Goal: Task Accomplishment & Management: Use online tool/utility

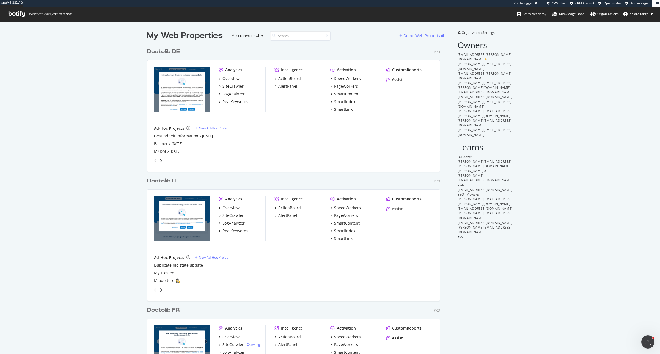
scroll to position [349, 649]
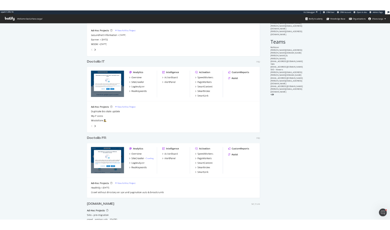
scroll to position [137, 0]
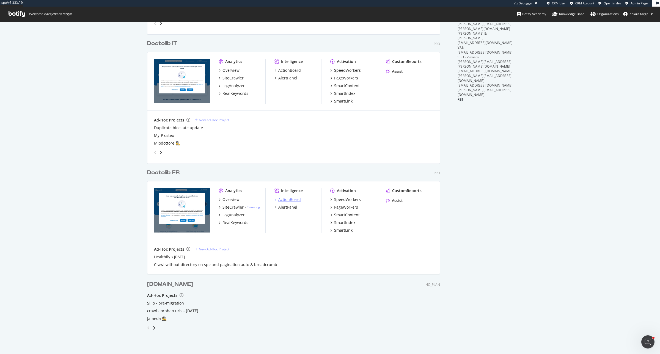
click at [280, 199] on div "ActionBoard" at bounding box center [289, 199] width 23 height 5
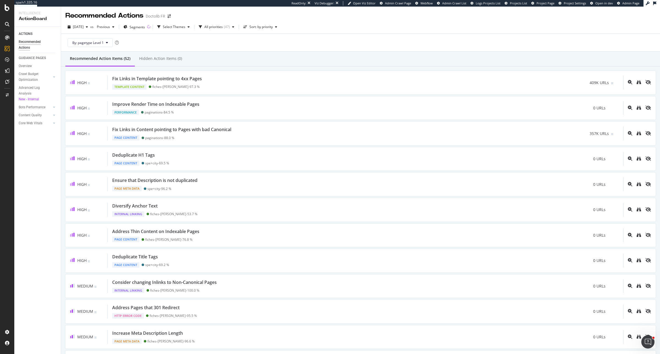
drag, startPoint x: 35, startPoint y: 109, endPoint x: 39, endPoint y: 123, distance: 14.6
click at [35, 109] on div "Bots Performance" at bounding box center [32, 107] width 27 height 6
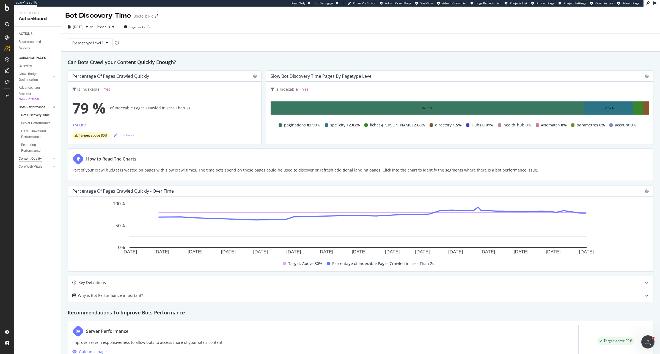
click at [39, 157] on div "Content Quality" at bounding box center [30, 159] width 23 height 6
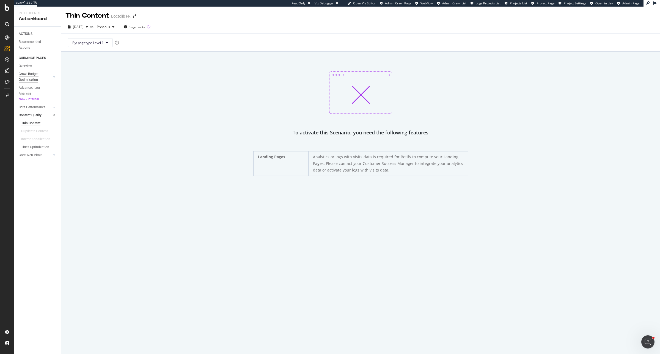
click at [41, 77] on div "Crawl Budget Optimization" at bounding box center [33, 77] width 29 height 12
click at [36, 125] on div "Internal Linking - Discovery" at bounding box center [36, 126] width 31 height 12
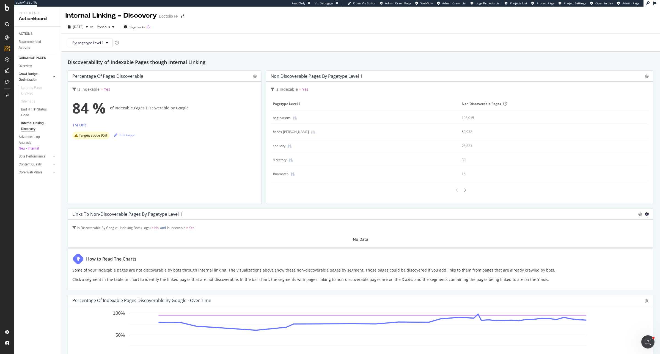
click at [644, 214] on icon at bounding box center [646, 214] width 4 height 4
click at [631, 212] on span "Bar (by Percentage)" at bounding box center [619, 209] width 31 height 5
click at [464, 132] on div "53,932" at bounding box center [544, 131] width 166 height 5
click at [281, 133] on div "fiches-[PERSON_NAME]" at bounding box center [291, 131] width 36 height 5
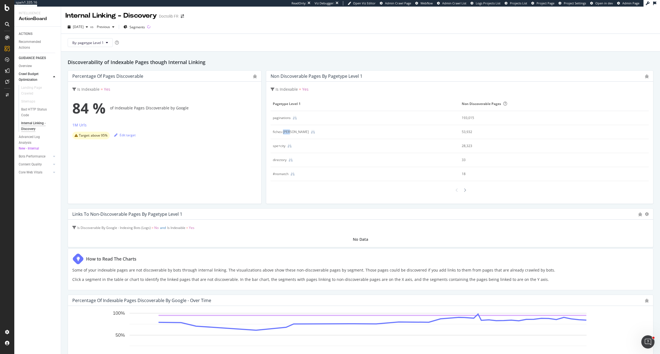
click at [281, 133] on div "fiches-[PERSON_NAME]" at bounding box center [291, 131] width 36 height 5
click at [300, 65] on h2 "Discoverability of Indexable Pages though Internal Linking" at bounding box center [360, 62] width 585 height 8
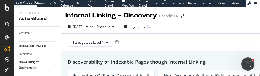
click at [257, 76] on div "Internal Linking - Discovery Doctolib FR 2025 Aug. 1st vs Previous Segments By:…" at bounding box center [160, 42] width 199 height 70
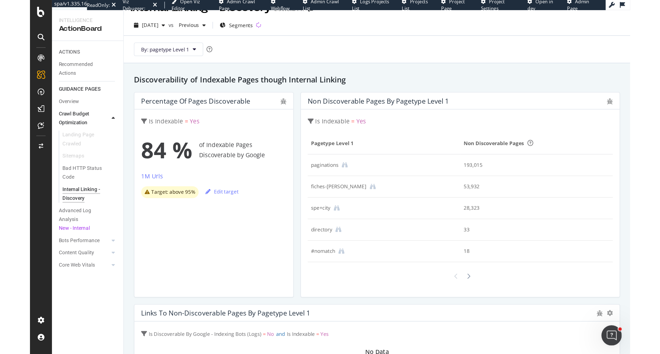
scroll to position [12, 0]
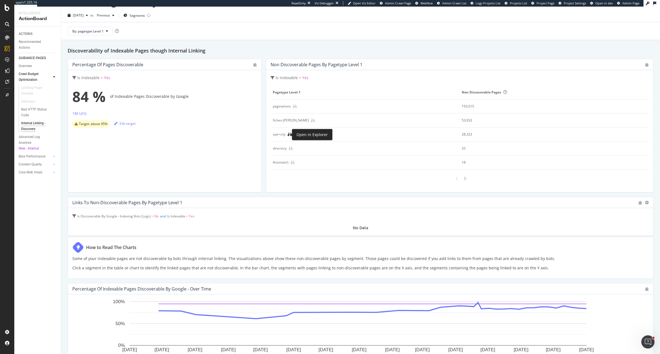
click at [288, 135] on icon at bounding box center [289, 134] width 4 height 4
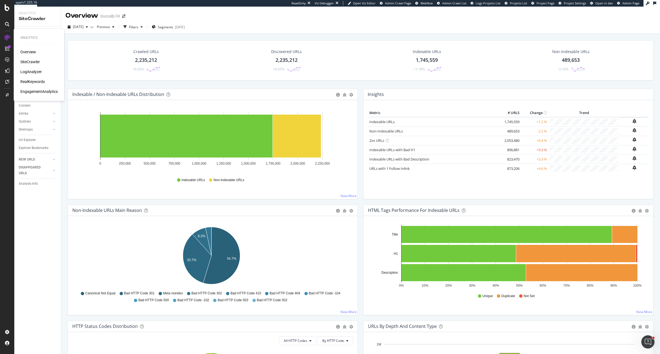
click at [35, 70] on div "LogAnalyzer" at bounding box center [30, 71] width 21 height 5
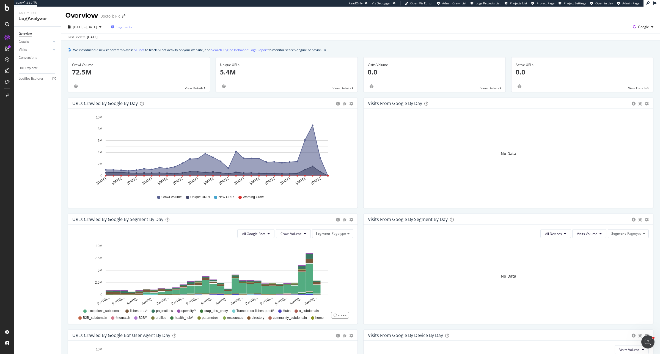
click at [132, 28] on span "Segments" at bounding box center [124, 27] width 15 height 5
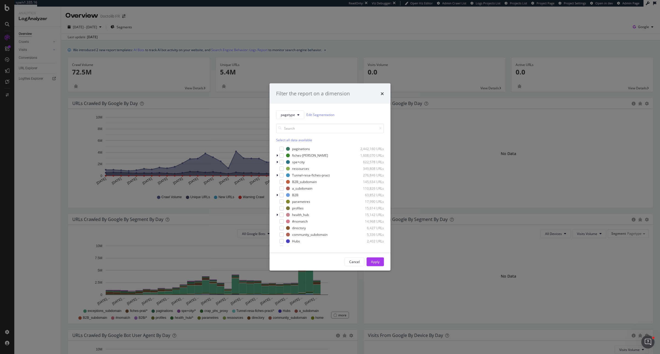
click at [382, 98] on div "Filter the report on a dimension" at bounding box center [329, 94] width 121 height 20
click at [382, 93] on icon "times" at bounding box center [381, 93] width 3 height 4
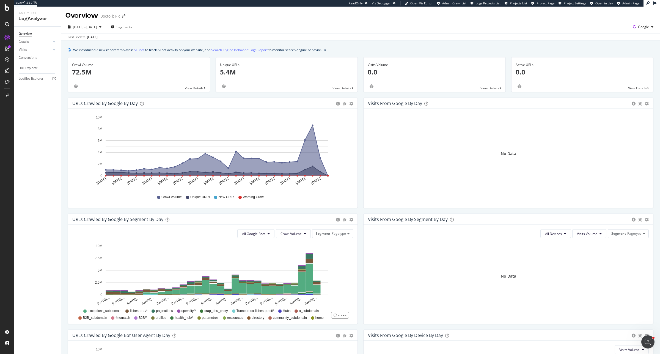
click at [135, 19] on div "Overview Doctolib FR" at bounding box center [360, 14] width 599 height 14
click at [132, 26] on span "Segments" at bounding box center [124, 27] width 15 height 5
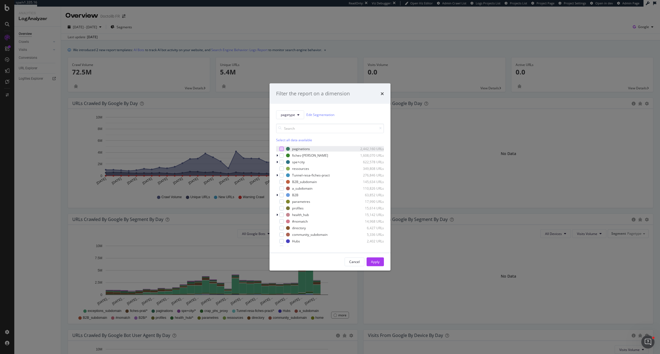
click at [279, 149] on div "modal" at bounding box center [281, 148] width 4 height 4
click at [379, 267] on div "Cancel Apply" at bounding box center [329, 262] width 121 height 18
click at [378, 262] on div "Apply" at bounding box center [375, 261] width 9 height 5
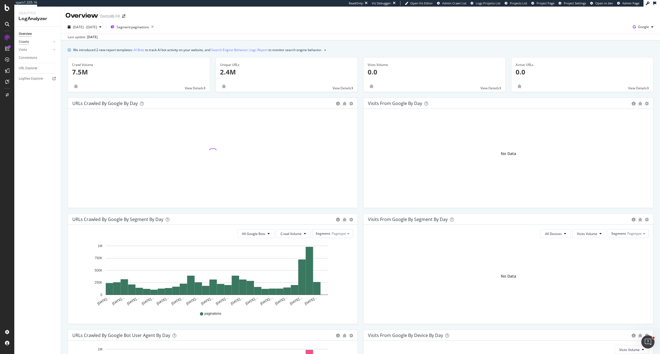
click at [28, 43] on div "Crawls" at bounding box center [24, 42] width 10 height 6
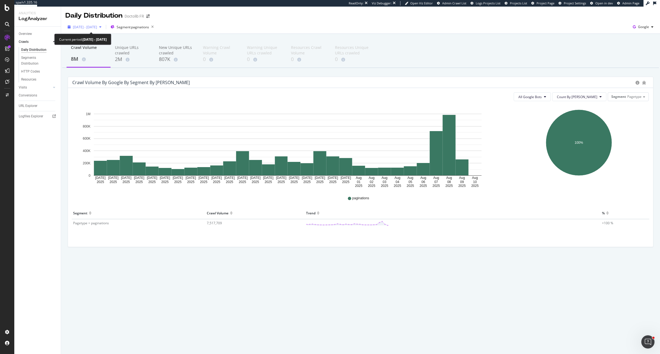
click at [96, 29] on span "2025 Jul. 12th - Aug. 10th" at bounding box center [85, 27] width 24 height 5
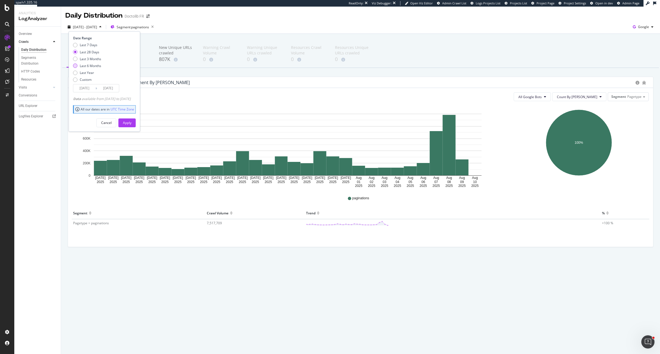
click at [95, 67] on div "Last 6 Months" at bounding box center [90, 65] width 21 height 5
click at [96, 59] on div "Last 3 Months" at bounding box center [90, 59] width 21 height 5
type input "2025/05/11"
click at [136, 124] on button "Apply" at bounding box center [126, 122] width 17 height 9
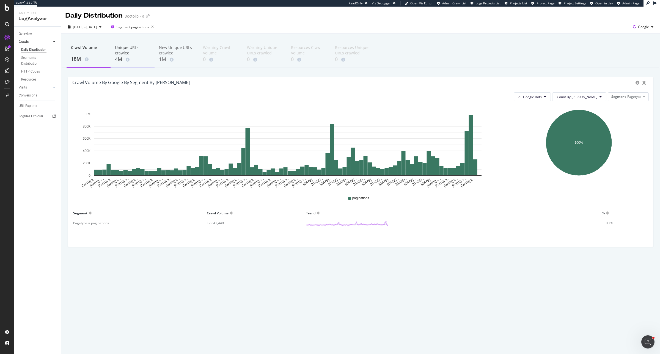
click at [126, 49] on div "Unique URLs crawled" at bounding box center [132, 50] width 35 height 11
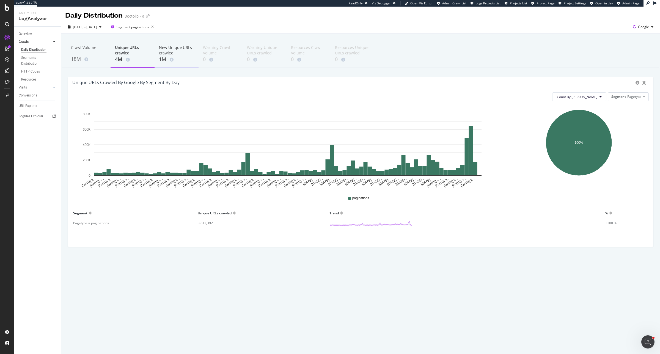
click at [172, 50] on div "New Unique URLs crawled" at bounding box center [176, 50] width 35 height 11
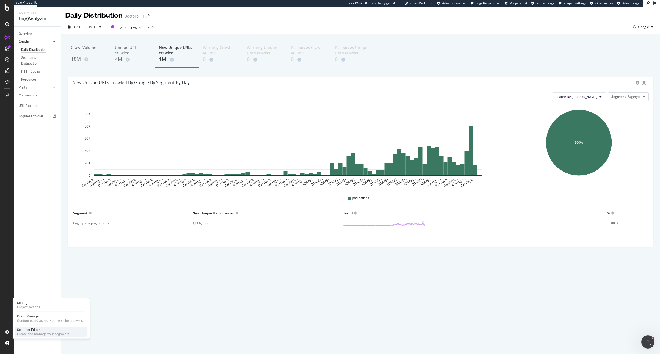
click at [24, 330] on div "Segment Editor" at bounding box center [43, 330] width 52 height 4
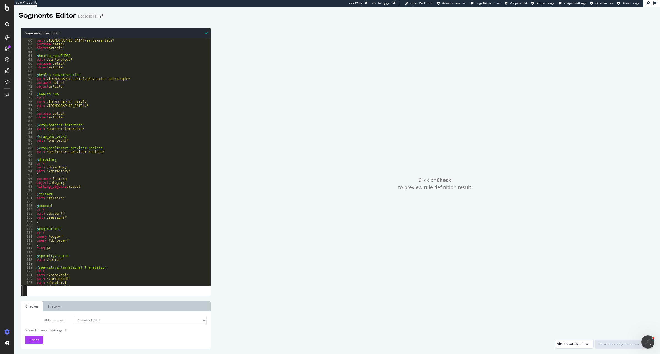
scroll to position [247, 0]
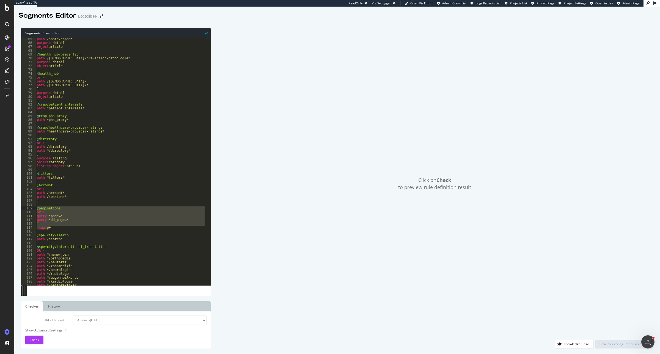
drag, startPoint x: 51, startPoint y: 227, endPoint x: 30, endPoint y: 207, distance: 28.6
click at [30, 207] on div "flag p+ 65 66 67 68 69 70 71 72 73 74 75 76 77 78 79 80 81 82 83 84 85 86 87 88…" at bounding box center [115, 161] width 189 height 247
type textarea "@paginations or ("
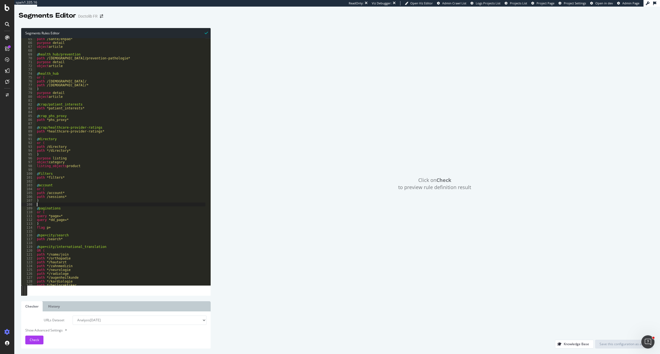
click at [38, 203] on div "path /sante/ehpad* purpose detail object article @ health_hub/prevention path /…" at bounding box center [121, 164] width 170 height 255
paste textarea "flag p+"
type textarea "flag p+"
paste textarea "flag p+"
type textarea "flag p+"
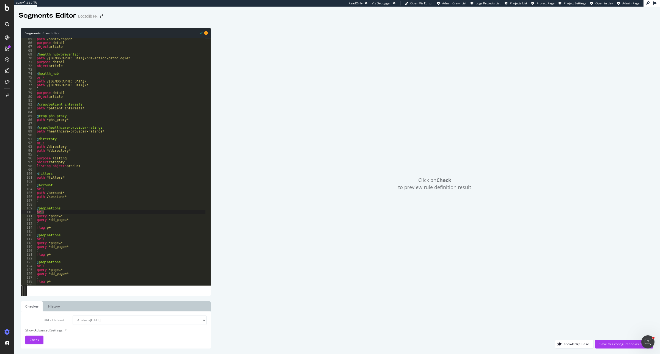
drag, startPoint x: 43, startPoint y: 214, endPoint x: 28, endPoint y: 213, distance: 14.8
click at [28, 213] on div "65 66 67 68 69 70 71 72 73 74 75 76 77 78 79 80 81 82 83 84 85 86 87 88 89 90 9…" at bounding box center [115, 161] width 189 height 247
type textarea "or ("
drag, startPoint x: 36, startPoint y: 217, endPoint x: 40, endPoint y: 219, distance: 5.2
click at [40, 219] on div "path /sante/ehpad* purpose detail object article @ health_hub/prevention path /…" at bounding box center [121, 164] width 170 height 255
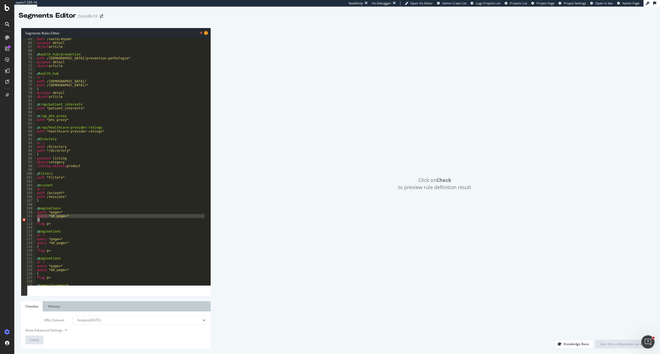
type textarea "query *dd_page=* )"
click at [72, 209] on div "path /sante/ehpad* purpose detail object article @ health_hub/prevention path /…" at bounding box center [121, 164] width 170 height 255
click at [46, 213] on div "path /sante/ehpad* purpose detail object article @ health_hub/prevention path /…" at bounding box center [121, 164] width 170 height 255
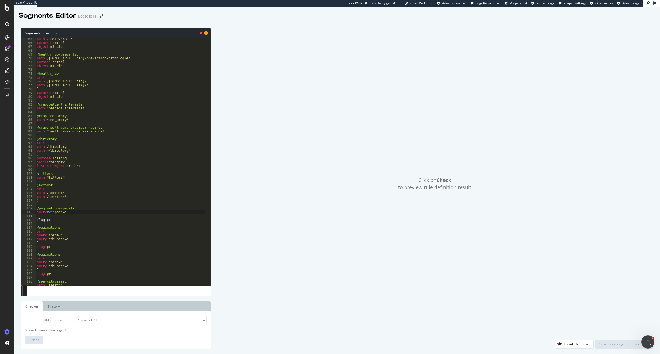
click at [74, 211] on div "path /sante/ehpad* purpose detail object article @ health_hub/prevention path /…" at bounding box center [121, 164] width 170 height 255
type textarea "query rx: *page=[1|2|3]"
click at [68, 216] on div "path /sante/ehpad* purpose detail object article @ health_hub/prevention path /…" at bounding box center [121, 164] width 170 height 255
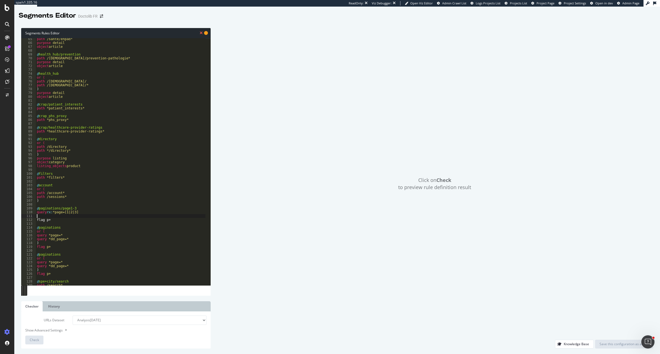
scroll to position [0, 0]
click at [67, 216] on div "path /sante/ehpad* purpose detail object article @ health_hub/prevention path /…" at bounding box center [121, 164] width 170 height 255
click at [55, 212] on div "path /sante/ehpad* purpose detail object article @ health_hub/prevention path /…" at bounding box center [121, 164] width 170 height 255
click at [102, 208] on div "path /sante/ehpad* purpose detail object article @ health_hub/prevention path /…" at bounding box center [121, 164] width 170 height 255
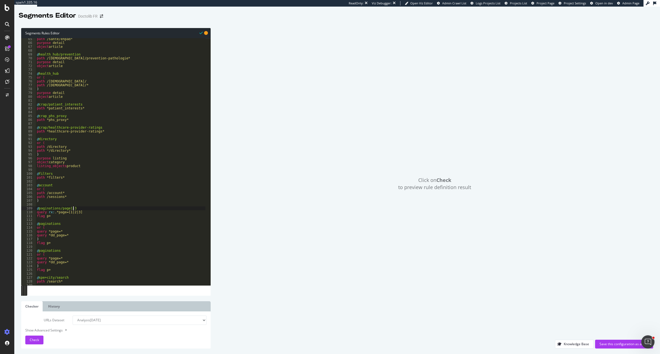
click at [95, 215] on div "path /sante/ehpad* purpose detail object article @ health_hub/prevention path /…" at bounding box center [121, 164] width 170 height 255
drag, startPoint x: 51, startPoint y: 216, endPoint x: 34, endPoint y: 209, distance: 18.4
click at [34, 209] on div "flag p+ 65 66 67 68 69 70 71 72 73 74 75 76 77 78 79 80 81 82 83 84 85 86 87 88…" at bounding box center [115, 161] width 189 height 247
click at [53, 216] on div "path /sante/ehpad* purpose detail object article @ health_hub/prevention path /…" at bounding box center [121, 161] width 170 height 247
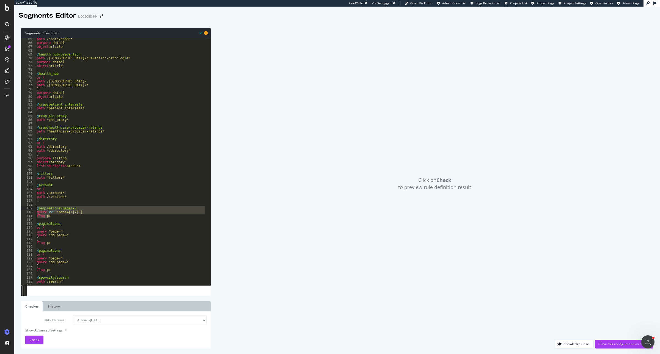
type textarea "flag p+"
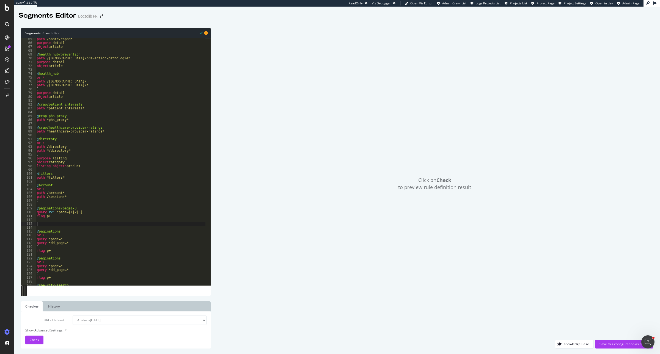
paste textarea "flag p+"
drag, startPoint x: 67, startPoint y: 223, endPoint x: 77, endPoint y: 223, distance: 9.6
click at [77, 223] on div "path /sante/ehpad* purpose detail object article @ health_hub/prevention path /…" at bounding box center [121, 164] width 170 height 255
drag, startPoint x: 65, startPoint y: 228, endPoint x: 89, endPoint y: 228, distance: 23.9
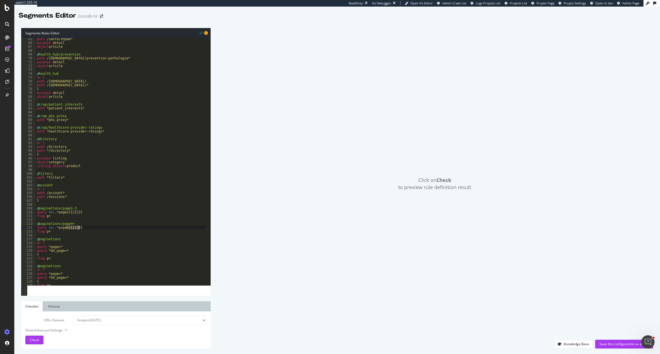
click at [89, 228] on div "path /sante/ehpad* purpose detail object article @ health_hub/prevention path /…" at bounding box center [121, 164] width 170 height 255
click at [69, 240] on div "path /sante/ehpad* purpose detail object article @ health_hub/prevention path /…" at bounding box center [121, 164] width 170 height 255
type textarea "@paginations/other"
click at [57, 332] on div "Show Advanced Settings" at bounding box center [111, 330] width 181 height 5
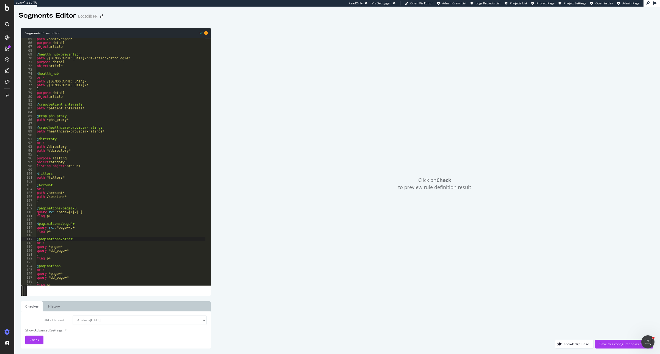
select select "5000"
select select "100"
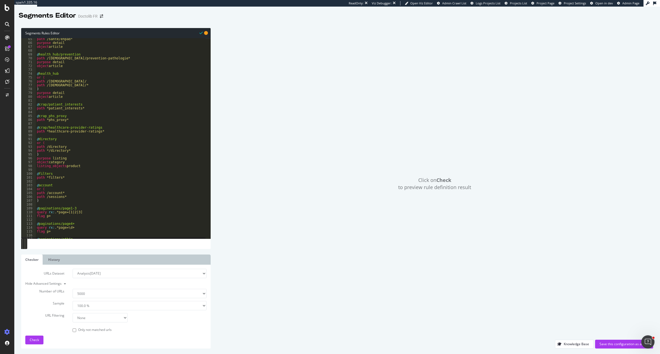
click at [79, 319] on select "None Equal to Not equal to Starts with Doesn't start with Ends with Doesn't end…" at bounding box center [100, 317] width 55 height 9
select select "contains"
click at [73, 313] on select "None Equal to Not equal to Starts with Doesn't start with Ends with Doesn't end…" at bounding box center [100, 317] width 55 height 9
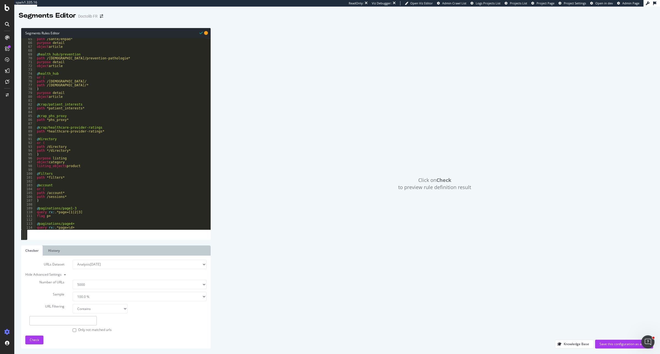
click at [90, 324] on input "text" at bounding box center [62, 320] width 67 height 9
type input "page="
click at [40, 338] on button "Check" at bounding box center [34, 340] width 18 height 9
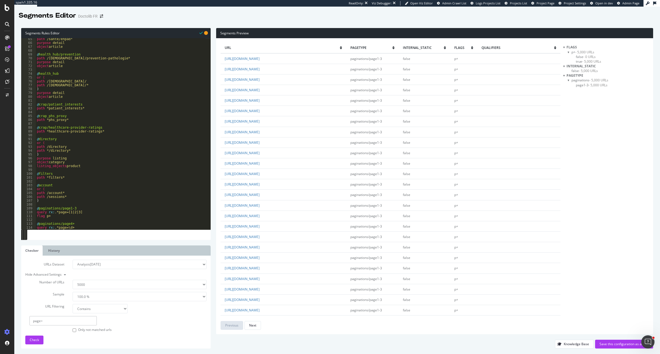
click at [583, 82] on span "paginations - 5,000 URLs" at bounding box center [589, 80] width 37 height 5
click at [605, 344] on div "Save this configuration as active" at bounding box center [623, 344] width 49 height 5
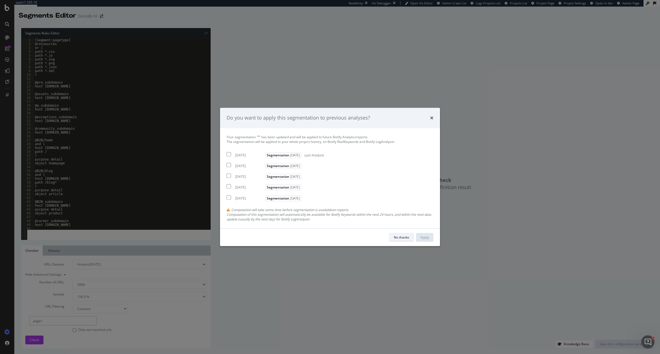
click at [405, 240] on div "No thanks" at bounding box center [401, 237] width 15 height 5
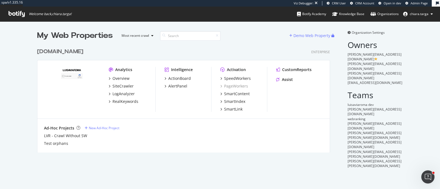
scroll to position [106, 292]
click at [226, 99] on div "SmartIndex" at bounding box center [234, 101] width 21 height 5
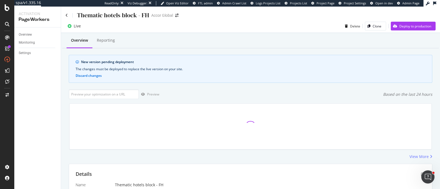
scroll to position [170, 0]
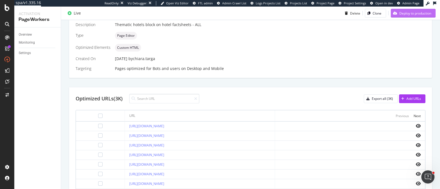
click at [404, 14] on div "Deploy to production" at bounding box center [415, 13] width 32 height 5
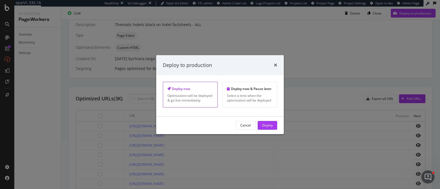
click at [278, 126] on div "Cancel Deploy" at bounding box center [220, 126] width 128 height 18
click at [274, 127] on button "Deploy" at bounding box center [268, 125] width 20 height 9
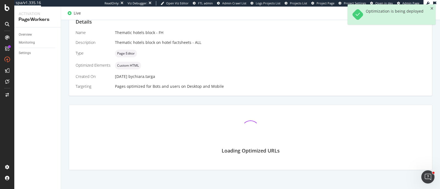
scroll to position [136, 0]
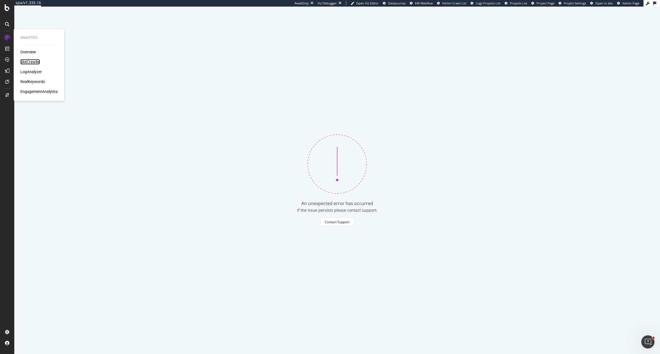
click at [30, 62] on div "SiteCrawler" at bounding box center [30, 61] width 20 height 5
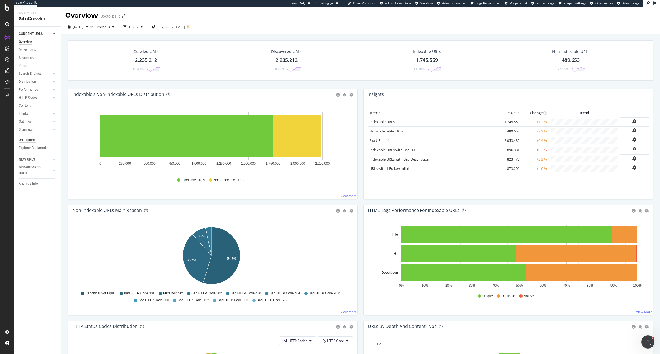
click at [32, 140] on div "Url Explorer" at bounding box center [27, 140] width 17 height 6
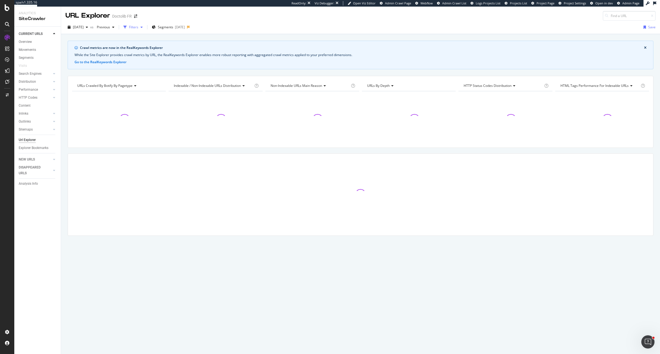
click at [138, 26] on div "Filters" at bounding box center [133, 27] width 9 height 5
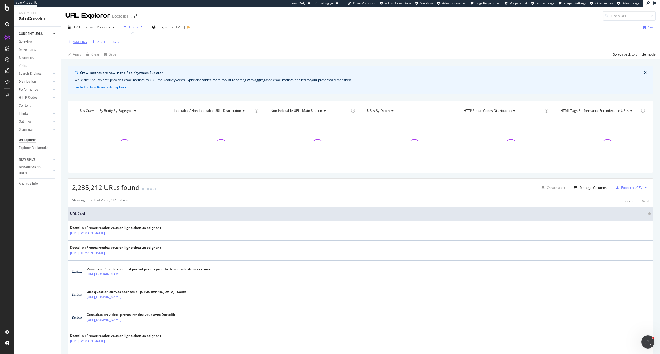
click at [78, 39] on button "Add Filter" at bounding box center [76, 42] width 22 height 7
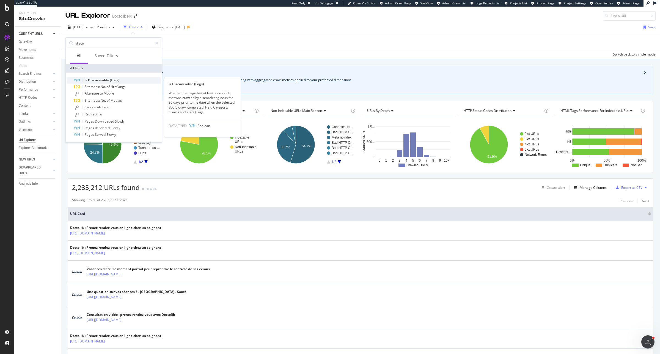
type input "disco"
click at [94, 82] on div "Is Discoverable (Logs)" at bounding box center [116, 80] width 87 height 7
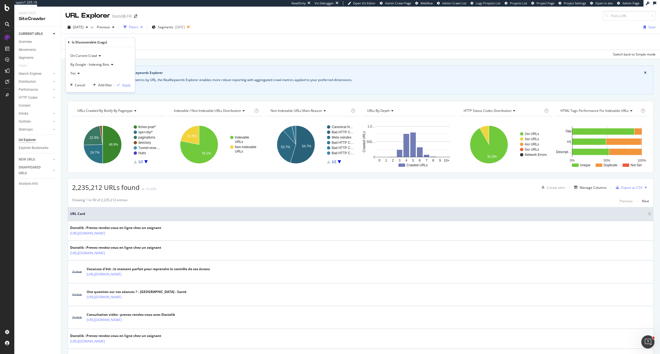
click at [81, 73] on div "Yes" at bounding box center [100, 73] width 60 height 9
click at [79, 90] on div "No" at bounding box center [100, 91] width 59 height 7
click at [121, 84] on div "button" at bounding box center [118, 84] width 7 height 3
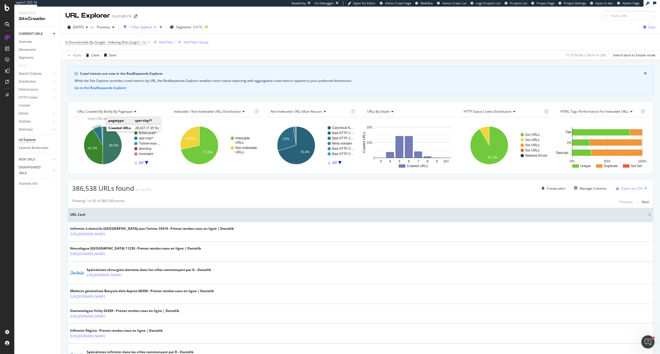
click at [99, 132] on icon "A chart." at bounding box center [98, 135] width 10 height 19
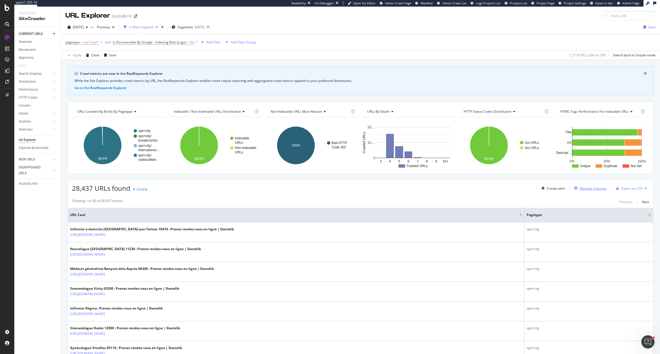
click at [579, 189] on div "Manage Columns" at bounding box center [592, 188] width 27 height 5
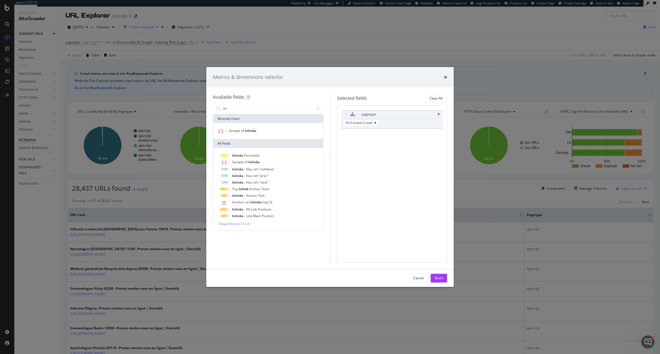
click at [250, 223] on span "( 10 / 24 )" at bounding box center [244, 224] width 11 height 5
click at [238, 223] on span "Show 10 more" at bounding box center [228, 224] width 20 height 5
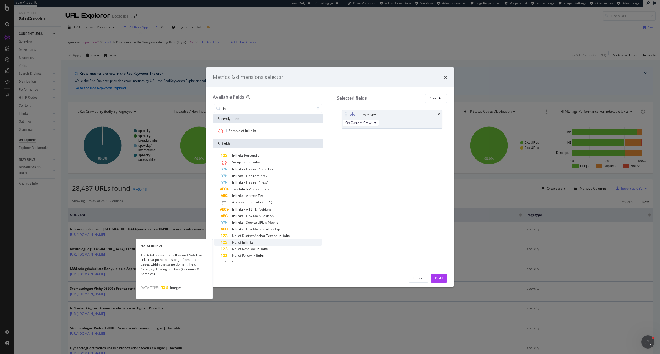
click at [248, 240] on span "Inlinks" at bounding box center [247, 242] width 11 height 5
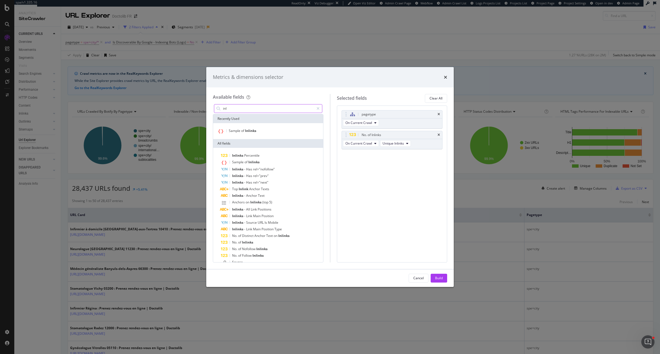
click at [262, 109] on input "inl" at bounding box center [268, 108] width 92 height 8
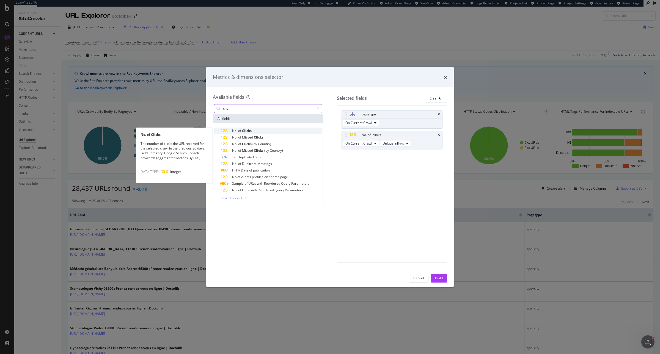
type input "clic"
click at [261, 129] on div "No. of Clicks" at bounding box center [271, 131] width 101 height 7
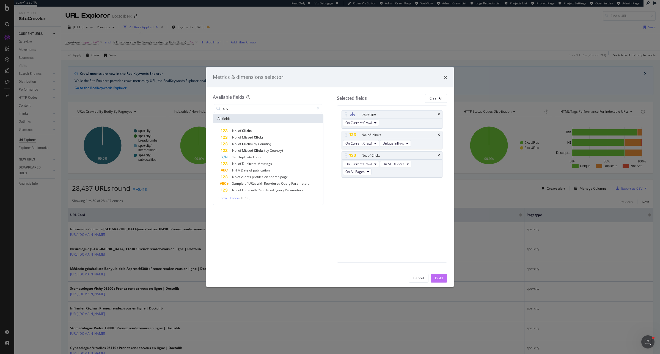
click at [443, 282] on button "Build" at bounding box center [438, 278] width 16 height 9
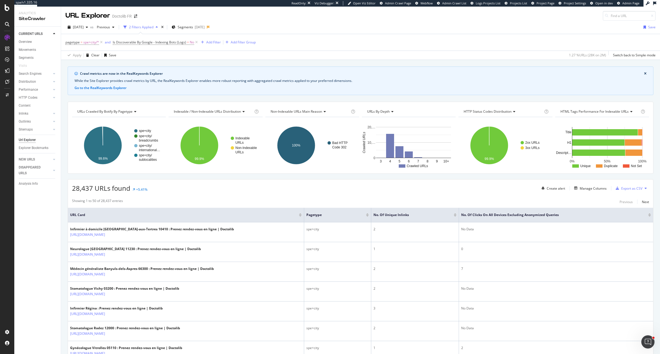
click at [648, 217] on div at bounding box center [649, 215] width 3 height 1
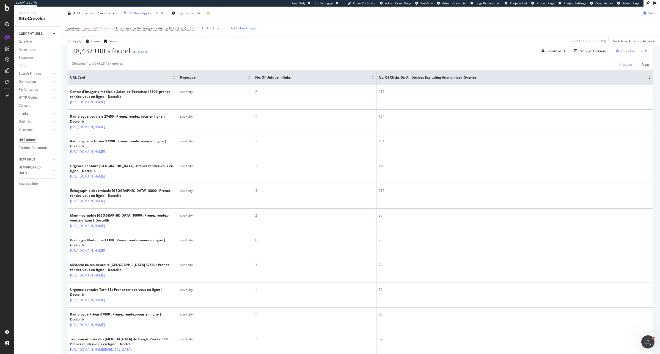
scroll to position [69, 0]
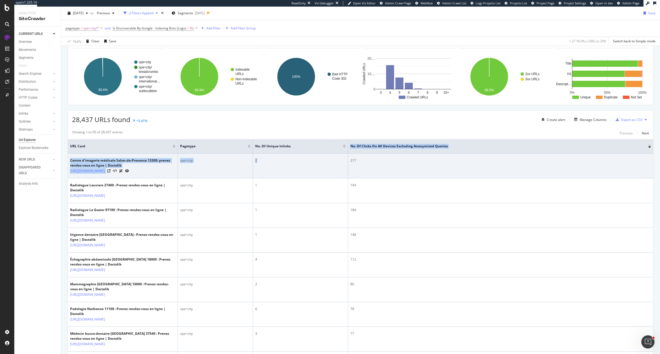
drag, startPoint x: 375, startPoint y: 154, endPoint x: 315, endPoint y: 159, distance: 60.4
drag, startPoint x: 348, startPoint y: 154, endPoint x: 328, endPoint y: 157, distance: 20.6
drag, startPoint x: 252, startPoint y: 150, endPoint x: 203, endPoint y: 157, distance: 49.7
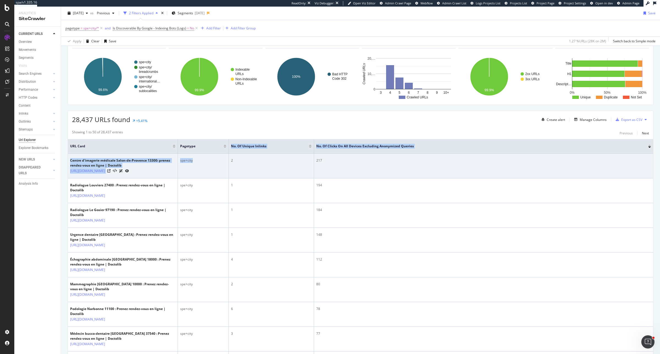
drag, startPoint x: 314, startPoint y: 153, endPoint x: 248, endPoint y: 164, distance: 66.8
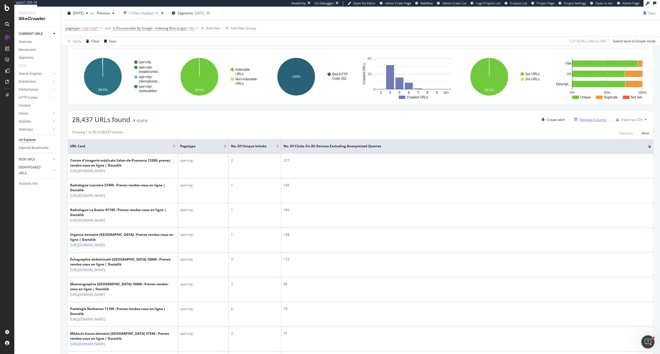
click at [585, 117] on div "Manage Columns" at bounding box center [589, 120] width 35 height 6
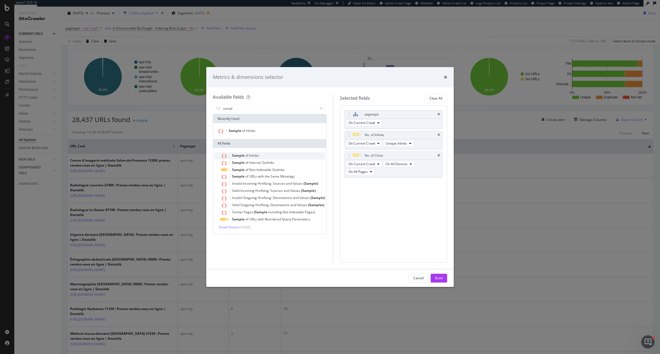
type input "sampl"
click at [261, 154] on div "Sample of Inlinks" at bounding box center [273, 155] width 104 height 7
click at [440, 279] on div "Build" at bounding box center [439, 278] width 8 height 5
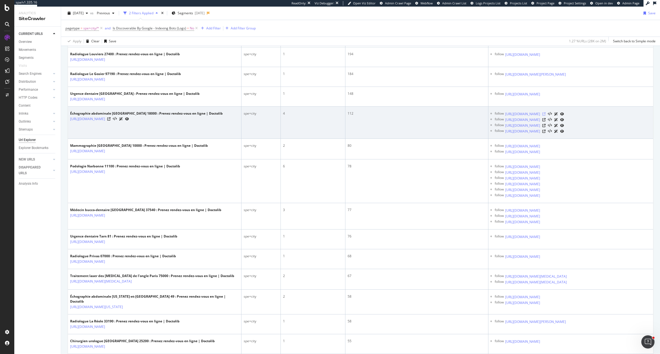
scroll to position [206, 0]
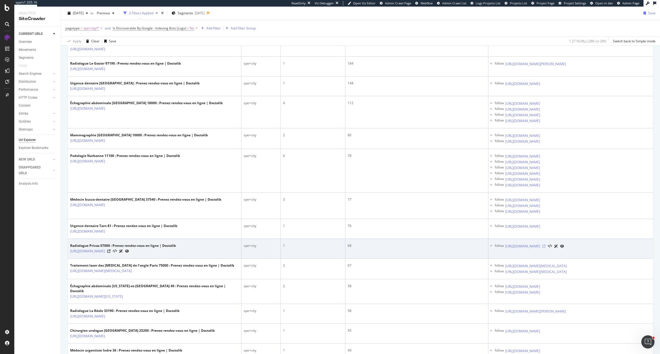
click at [545, 248] on icon at bounding box center [543, 246] width 3 height 3
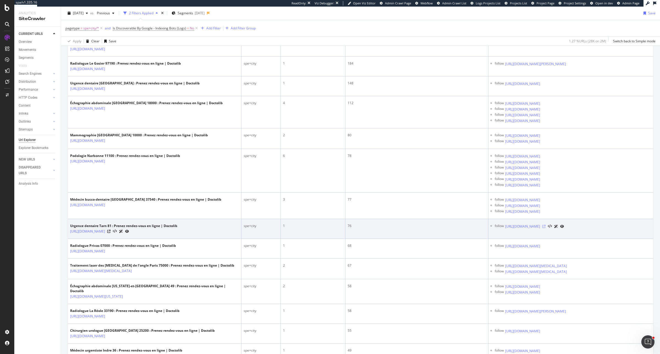
click at [545, 228] on icon at bounding box center [543, 226] width 3 height 3
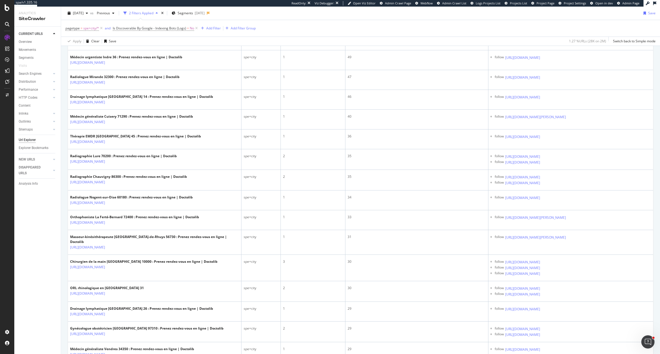
scroll to position [515, 0]
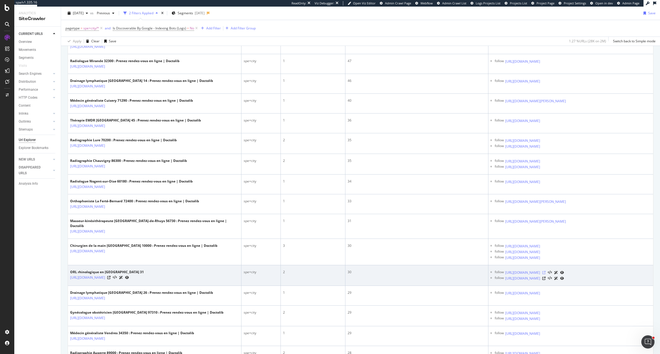
click at [545, 274] on icon at bounding box center [543, 272] width 3 height 3
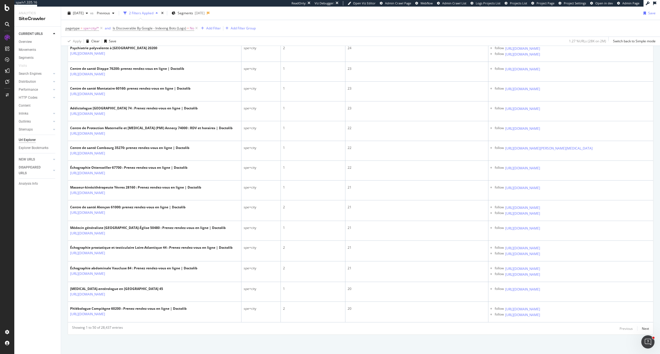
scroll to position [996, 0]
click at [641, 331] on div "Next" at bounding box center [644, 328] width 7 height 5
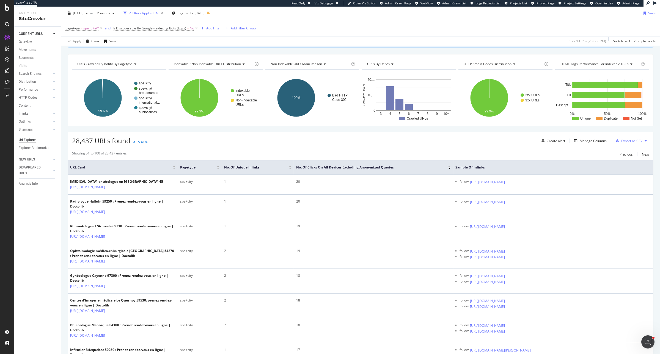
scroll to position [0, 0]
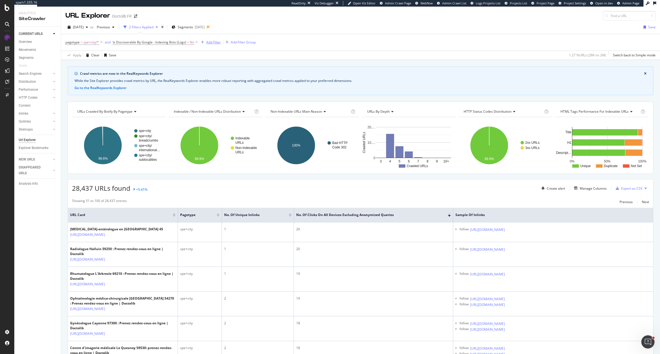
click at [219, 41] on div "Add Filter" at bounding box center [213, 42] width 15 height 5
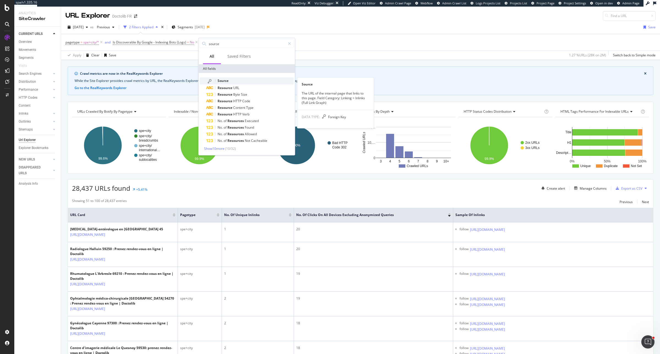
type input "source"
click at [226, 81] on span "Source" at bounding box center [222, 80] width 11 height 5
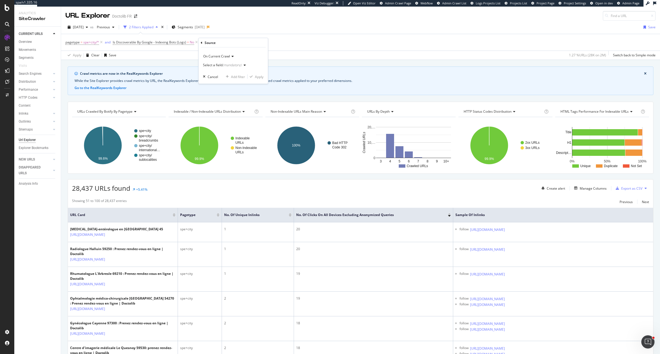
click at [225, 65] on div "(mandatory)" at bounding box center [231, 65] width 19 height 5
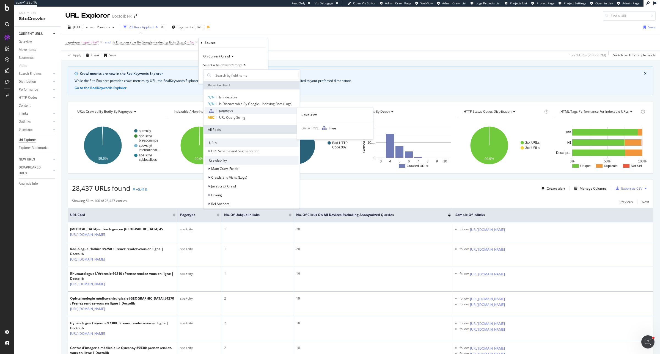
click at [231, 111] on span "pagetype" at bounding box center [226, 110] width 14 height 5
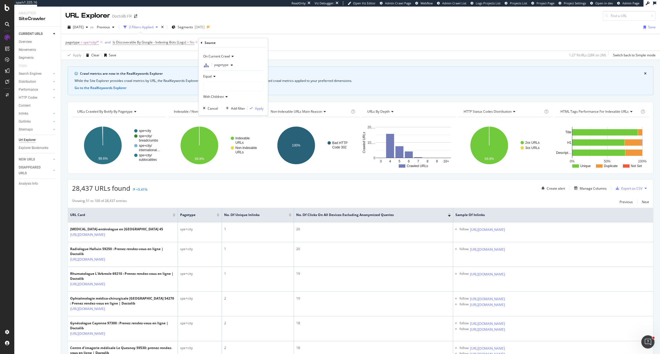
click at [225, 85] on div at bounding box center [233, 86] width 60 height 9
click at [230, 118] on span "46,120 URLS" at bounding box center [234, 116] width 21 height 5
click at [259, 109] on div "Apply" at bounding box center [259, 108] width 9 height 5
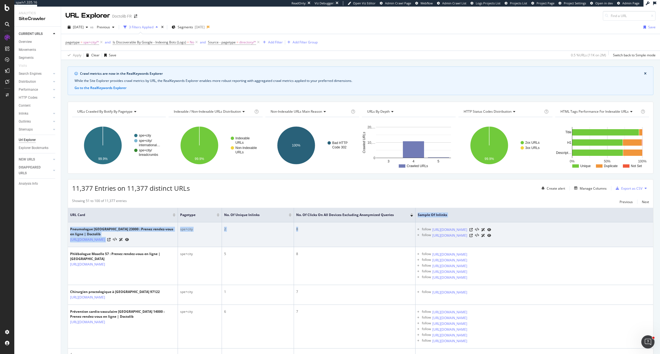
drag, startPoint x: 452, startPoint y: 221, endPoint x: 371, endPoint y: 225, distance: 81.5
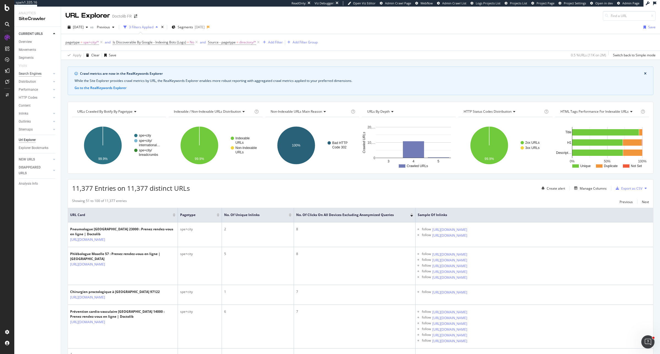
click at [29, 75] on div "Search Engines" at bounding box center [30, 74] width 23 height 6
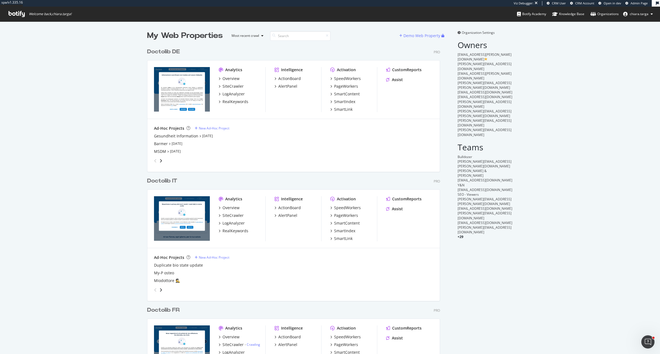
scroll to position [349, 649]
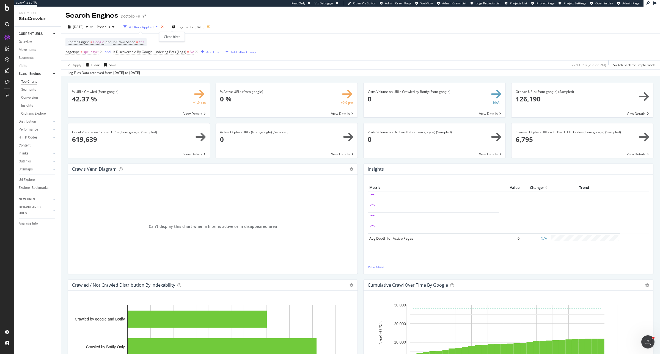
click at [164, 28] on icon "times" at bounding box center [162, 26] width 2 height 3
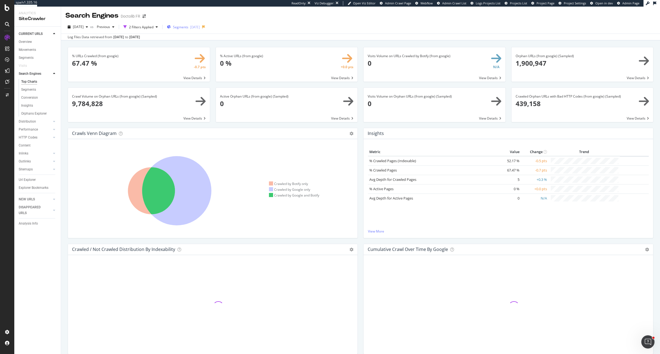
click at [188, 27] on span "Segments" at bounding box center [180, 27] width 15 height 5
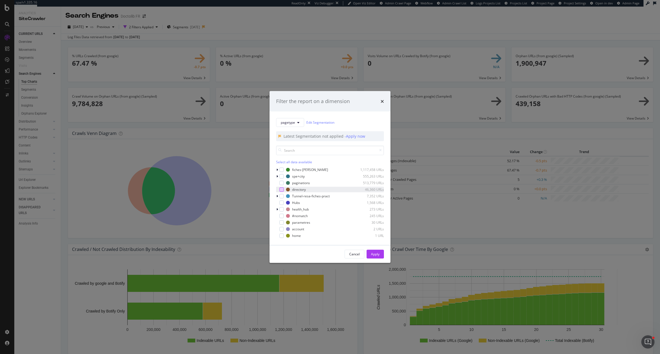
click at [281, 189] on div "modal" at bounding box center [281, 189] width 4 height 4
click at [368, 253] on button "Apply" at bounding box center [374, 254] width 17 height 9
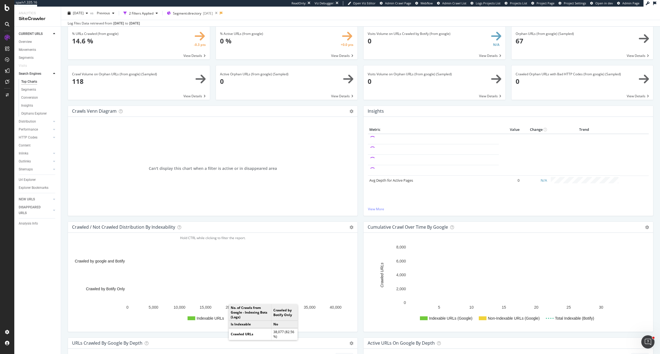
scroll to position [34, 0]
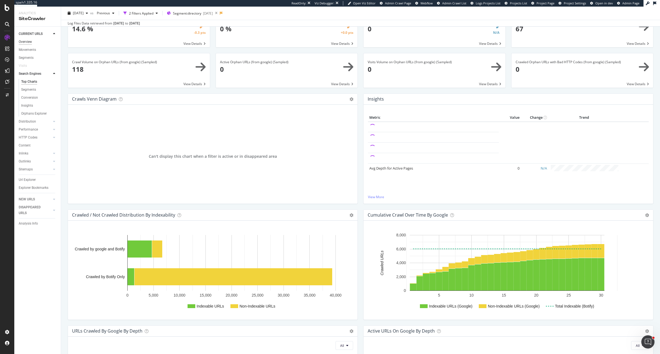
click at [25, 39] on div "Overview" at bounding box center [25, 42] width 13 height 6
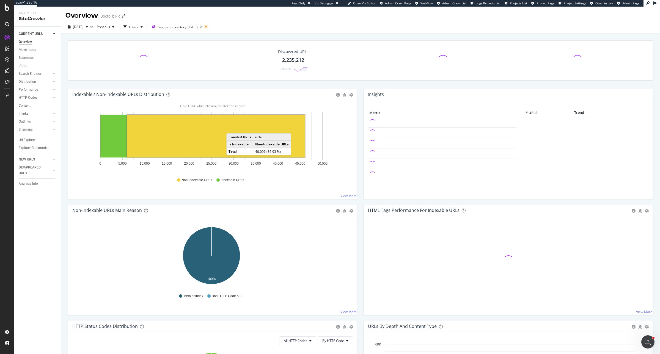
click at [232, 128] on rect "A chart." at bounding box center [216, 136] width 178 height 43
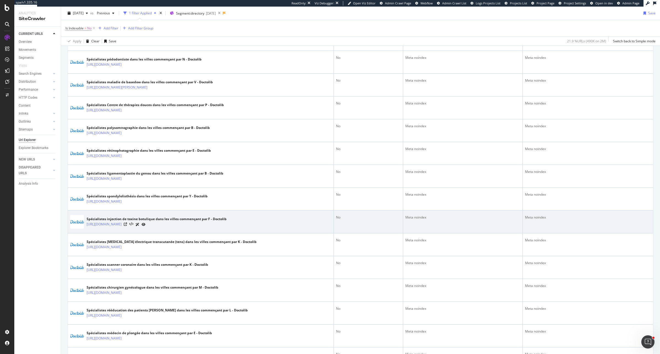
scroll to position [275, 0]
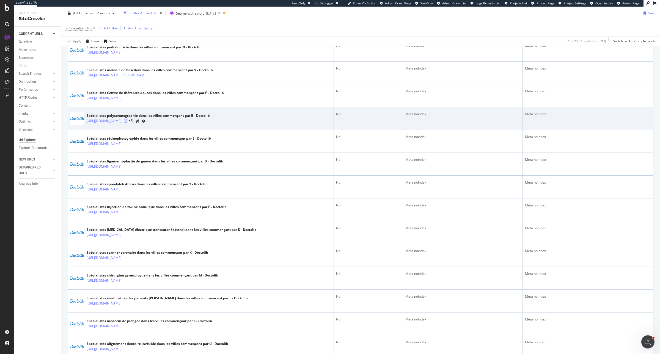
click at [127, 122] on icon at bounding box center [125, 120] width 3 height 3
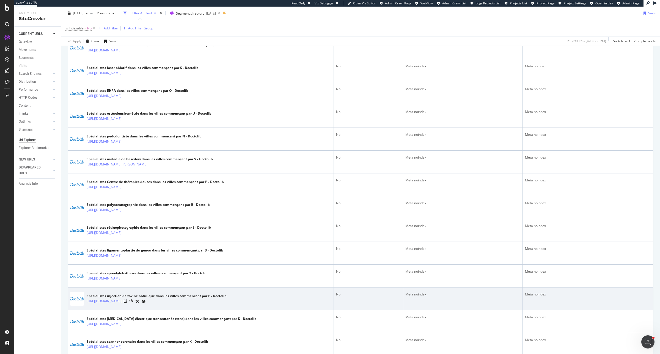
scroll to position [186, 0]
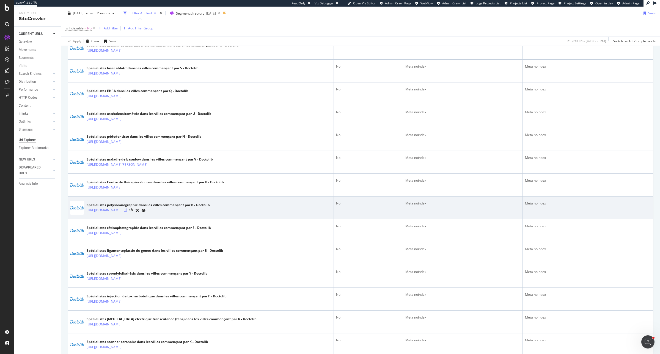
click at [127, 212] on icon at bounding box center [125, 210] width 3 height 3
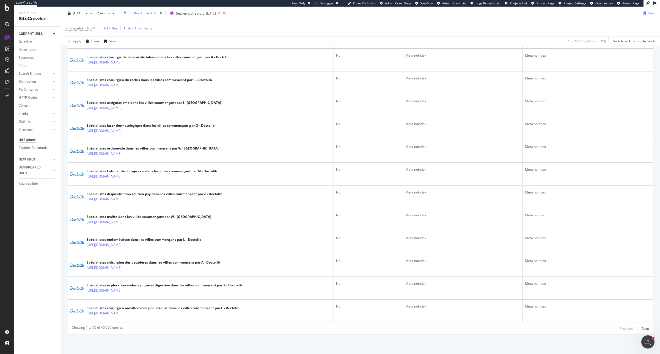
scroll to position [1044, 0]
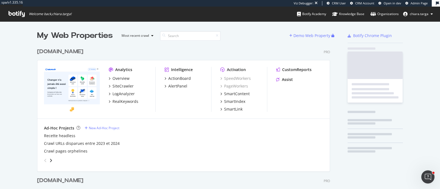
scroll to position [1015, 292]
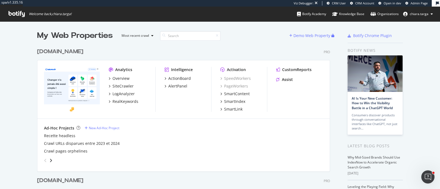
click at [128, 98] on div "Overview SiteCrawler LogAnalyzer RealKeywords" at bounding box center [132, 90] width 47 height 29
click at [128, 95] on div "LogAnalyzer" at bounding box center [123, 93] width 22 height 5
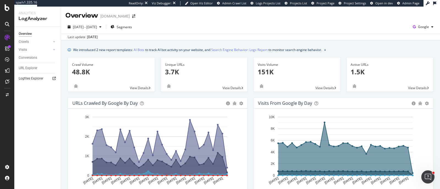
click at [56, 80] on div at bounding box center [53, 78] width 5 height 5
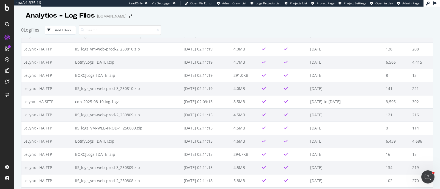
scroll to position [34, 0]
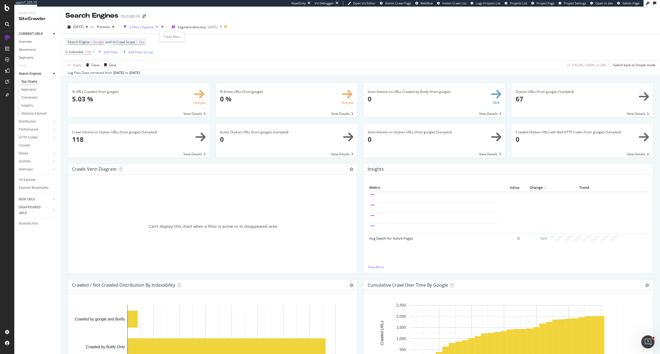
click at [165, 29] on div "times" at bounding box center [162, 26] width 5 height 5
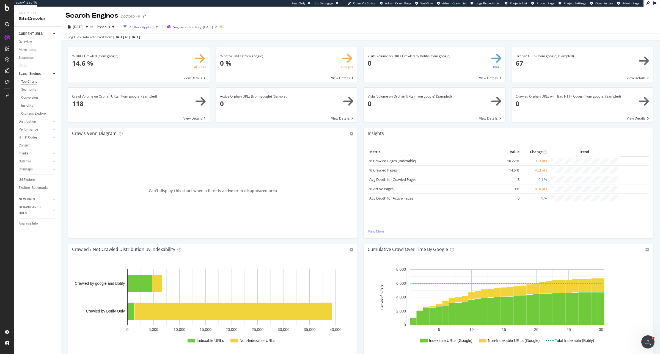
click at [153, 23] on div "2 Filters Applied" at bounding box center [140, 27] width 39 height 8
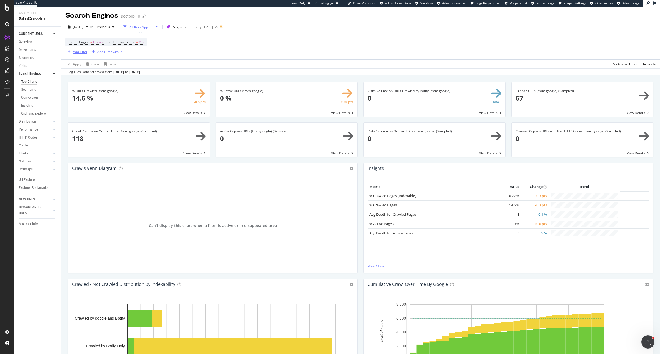
click at [80, 54] on div "Add Filter" at bounding box center [76, 52] width 22 height 6
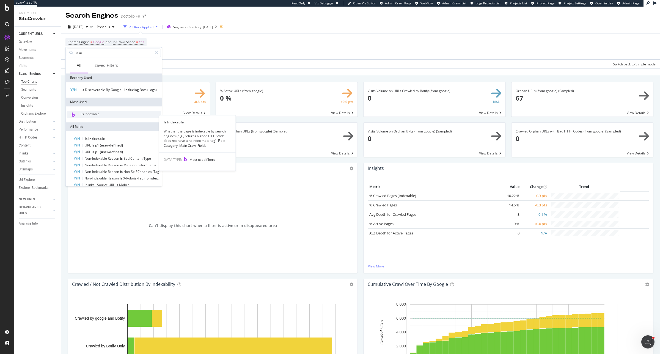
type input "is in"
click at [96, 116] on div "Is Indexable" at bounding box center [90, 114] width 18 height 4
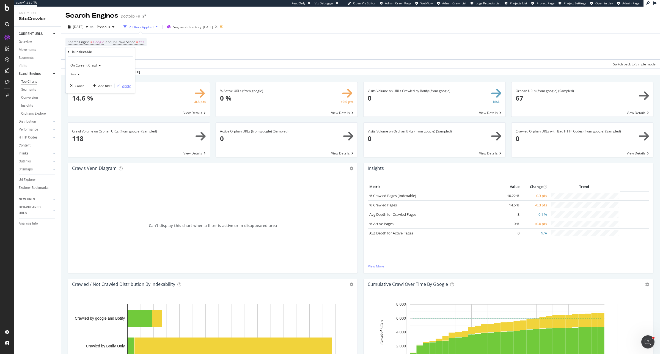
click at [126, 84] on div "Apply" at bounding box center [126, 86] width 9 height 5
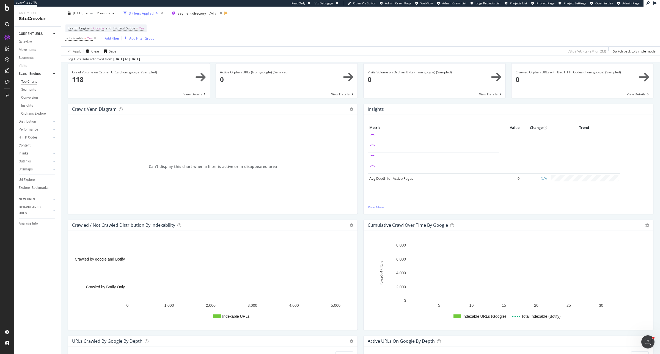
scroll to position [69, 0]
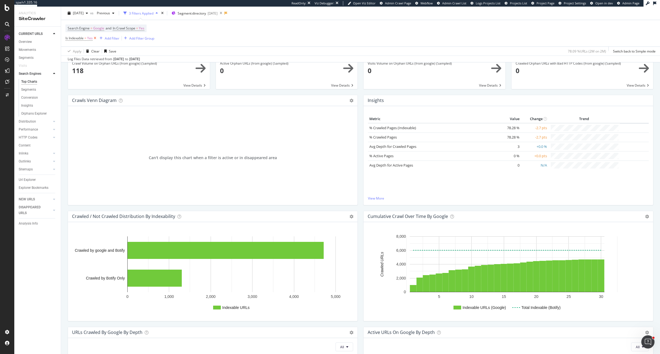
click at [96, 39] on icon at bounding box center [95, 37] width 5 height 5
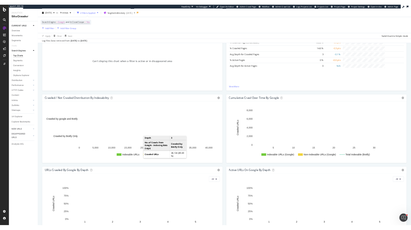
scroll to position [137, 0]
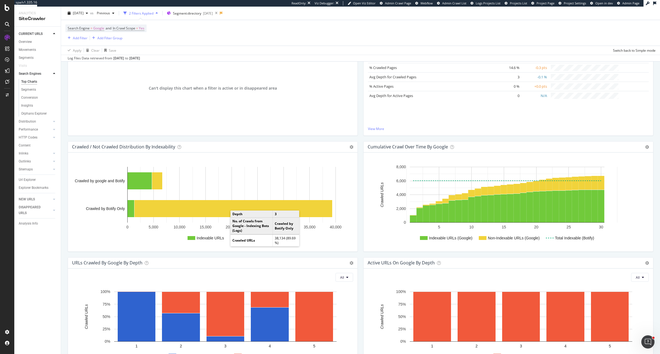
click at [360, 146] on div "Cumulative Crawl Over Time by google Chart (by Value) Table Expand Export as CS…" at bounding box center [507, 199] width 295 height 116
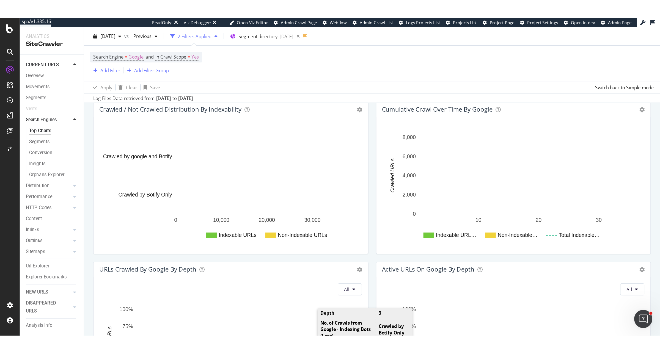
scroll to position [206, 0]
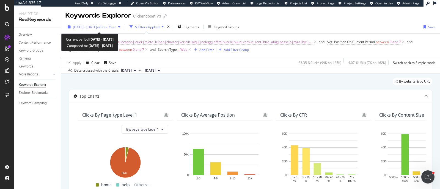
click at [116, 26] on span "vs Prev. Year" at bounding box center [106, 27] width 19 height 5
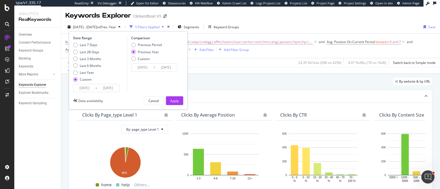
click at [233, 71] on div "Data crossed with the Crawls 2025 Jul. 27th vs 2024 Aug. 1st" at bounding box center [250, 70] width 379 height 7
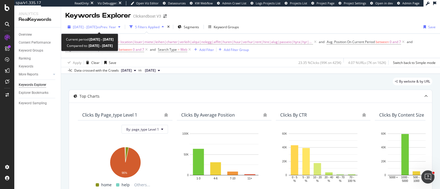
click at [116, 26] on span "vs Prev. Year" at bounding box center [106, 27] width 19 height 5
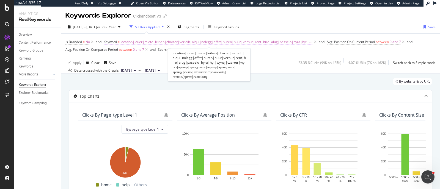
click at [247, 42] on span "location|louer|miete|leihen|charter|verleih|alqui|nolegg|affitt|huren|huur|verh…" at bounding box center [216, 42] width 192 height 8
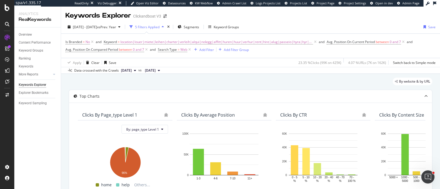
click at [108, 87] on div "By website & by URL" at bounding box center [250, 84] width 363 height 12
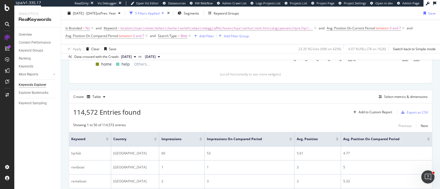
scroll to position [155, 0]
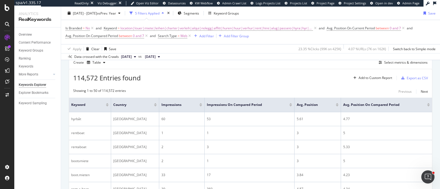
click at [290, 105] on div at bounding box center [290, 105] width 3 height 1
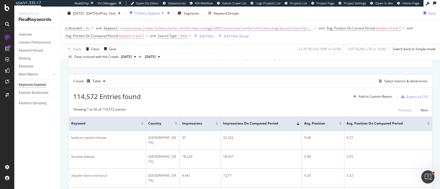
scroll to position [155, 0]
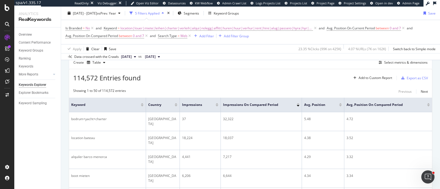
click at [217, 105] on div at bounding box center [216, 105] width 3 height 1
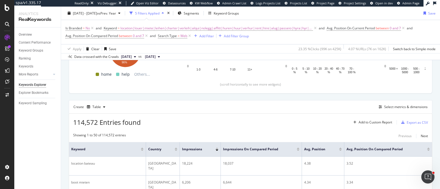
scroll to position [121, 0]
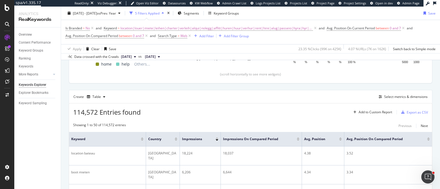
click at [216, 139] on div at bounding box center [216, 138] width 3 height 1
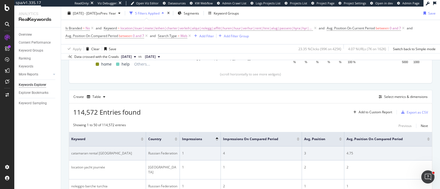
click at [90, 152] on div "catamaran rental tahiti" at bounding box center [107, 153] width 72 height 5
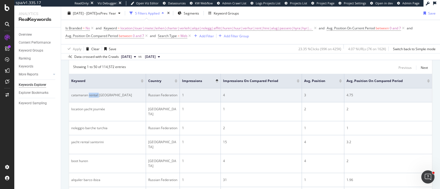
scroll to position [190, 0]
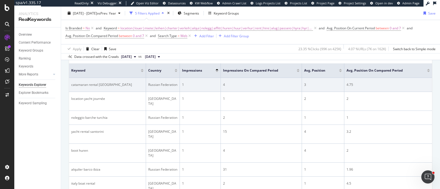
click at [109, 82] on div "catamaran rental tahiti" at bounding box center [107, 84] width 72 height 5
drag, startPoint x: 107, startPoint y: 84, endPoint x: 71, endPoint y: 85, distance: 36.3
click at [71, 85] on div "catamaran rental tahiti" at bounding box center [107, 84] width 72 height 5
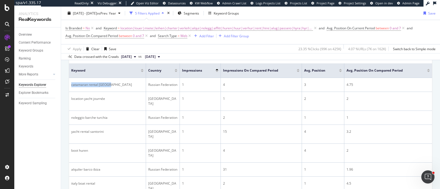
copy div "catamaran rental tahiti"
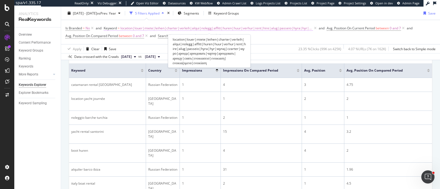
click at [280, 30] on span "location|louer|miete|leihen|charter|verleih|alqui|nolegg|affitt|huren|huur|verh…" at bounding box center [216, 28] width 192 height 8
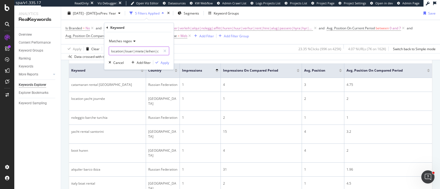
click at [151, 52] on input "location|louer|miete|leihen|charter|verleih|alqui|nolegg|affitt|huren|huur|verh…" at bounding box center [135, 51] width 52 height 9
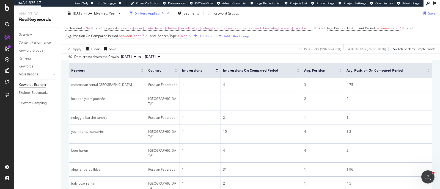
click at [341, 71] on div at bounding box center [340, 71] width 3 height 1
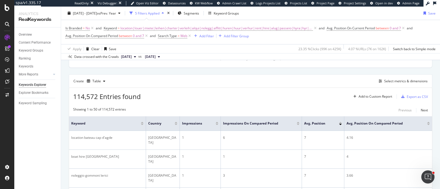
scroll to position [190, 0]
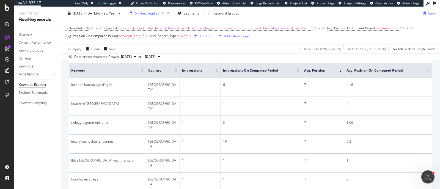
click at [341, 70] on div at bounding box center [340, 69] width 3 height 1
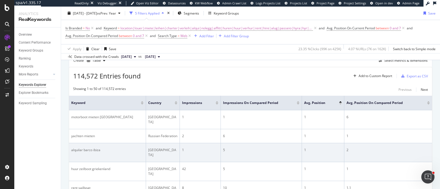
scroll to position [156, 0]
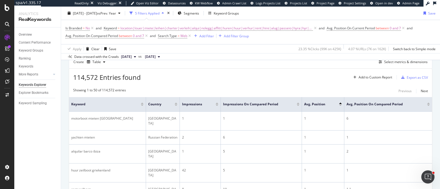
click at [142, 106] on div "Keyword" at bounding box center [107, 104] width 72 height 5
click at [142, 105] on div at bounding box center [142, 105] width 3 height 1
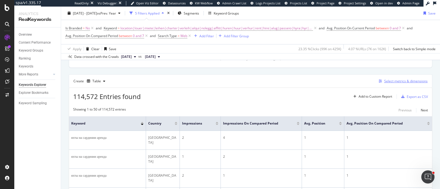
scroll to position [156, 0]
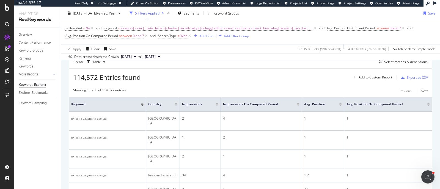
click at [141, 104] on div at bounding box center [142, 104] width 3 height 3
click at [142, 103] on div at bounding box center [142, 103] width 3 height 1
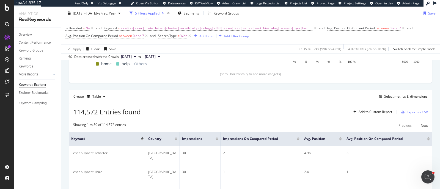
scroll to position [121, 0]
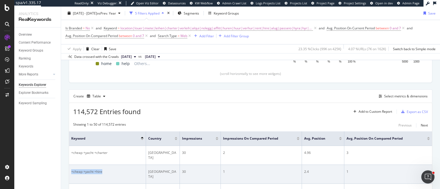
drag, startPoint x: 71, startPoint y: 165, endPoint x: 102, endPoint y: 166, distance: 31.6
click at [102, 166] on td "+cheap +yacht +hire" at bounding box center [107, 174] width 77 height 19
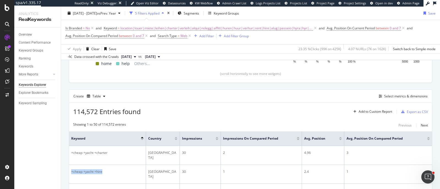
copy div "+cheap +yacht +hire"
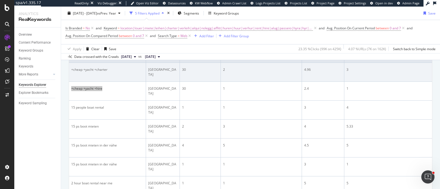
scroll to position [219, 0]
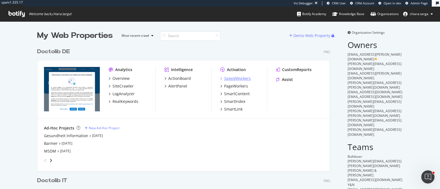
click at [240, 80] on div "SpeedWorkers" at bounding box center [237, 78] width 27 height 5
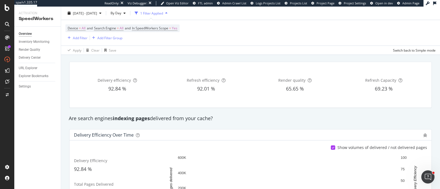
scroll to position [34, 0]
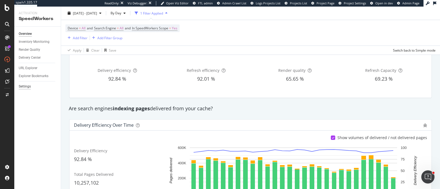
click at [20, 86] on div "Settings" at bounding box center [25, 87] width 12 height 6
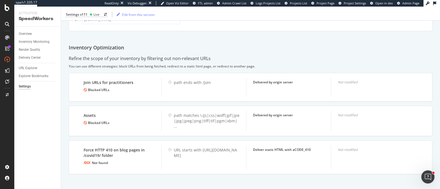
scroll to position [414, 0]
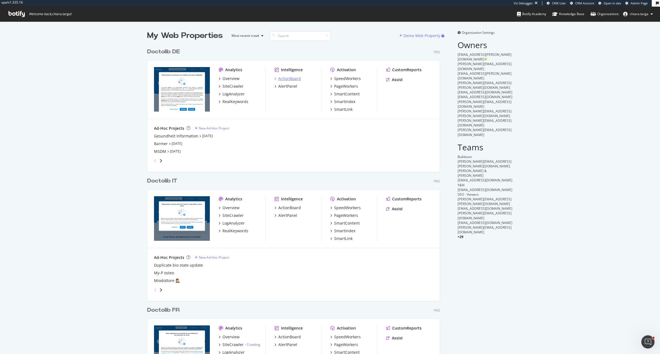
scroll to position [349, 649]
click at [347, 79] on div "SpeedWorkers" at bounding box center [347, 78] width 27 height 5
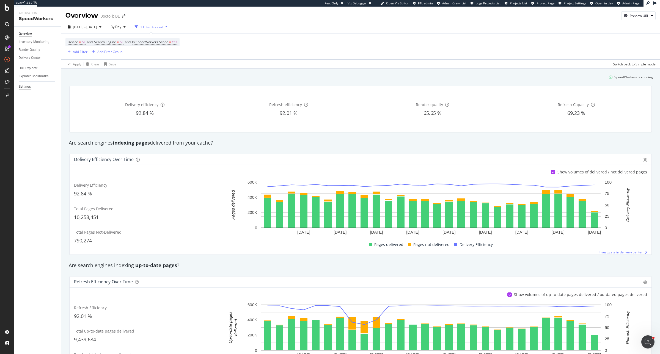
click at [21, 84] on div "Settings" at bounding box center [25, 87] width 12 height 6
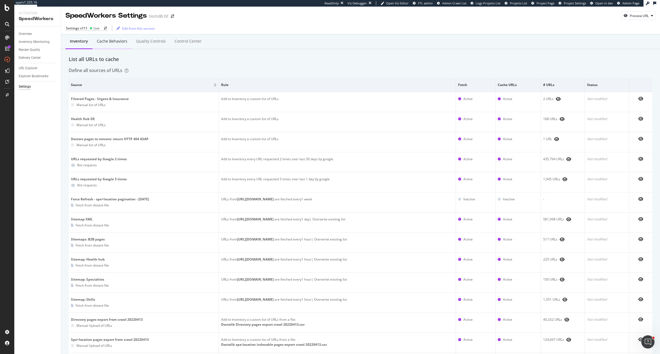
click at [109, 38] on div "Cache behaviors" at bounding box center [111, 41] width 39 height 15
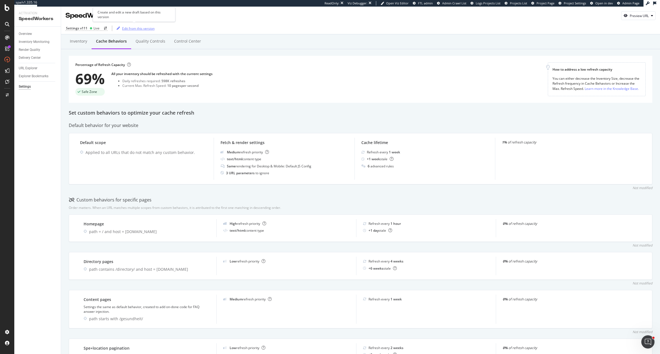
click at [142, 31] on div "Edit from this version" at bounding box center [134, 28] width 40 height 8
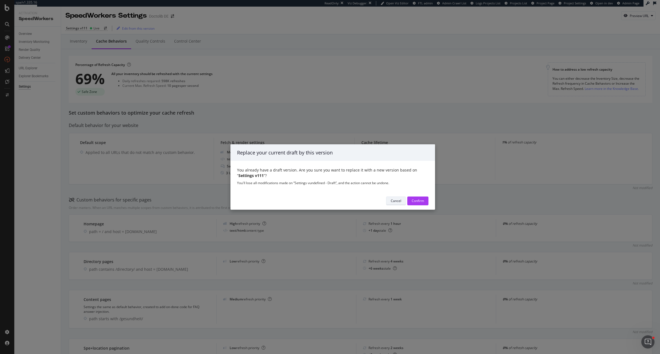
click at [399, 201] on div "Cancel" at bounding box center [396, 200] width 10 height 5
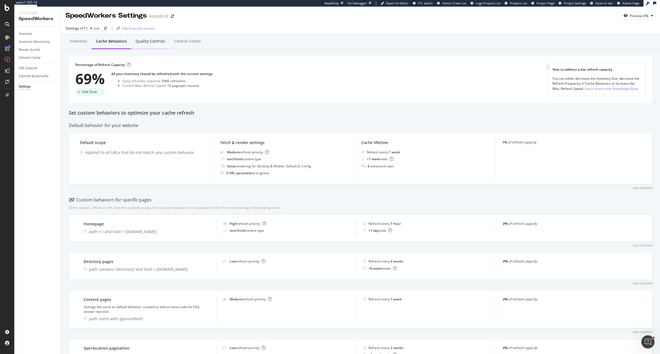
click at [149, 43] on div "Quality Controls" at bounding box center [150, 40] width 30 height 5
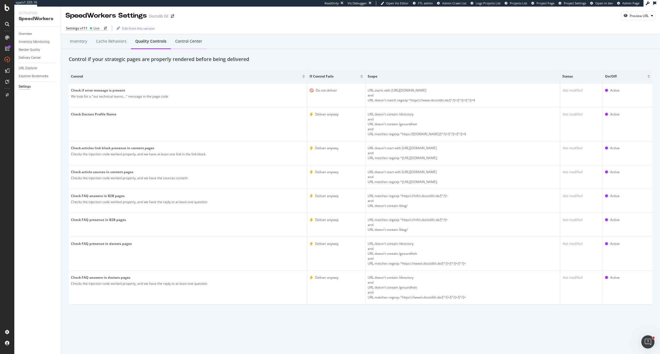
click at [177, 42] on div "Control Center" at bounding box center [188, 40] width 27 height 5
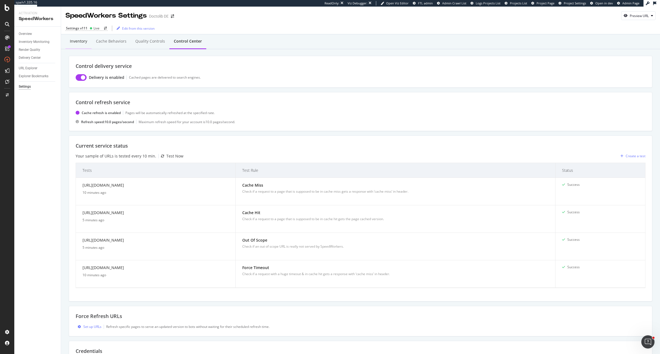
click at [72, 41] on div "Inventory" at bounding box center [78, 40] width 17 height 5
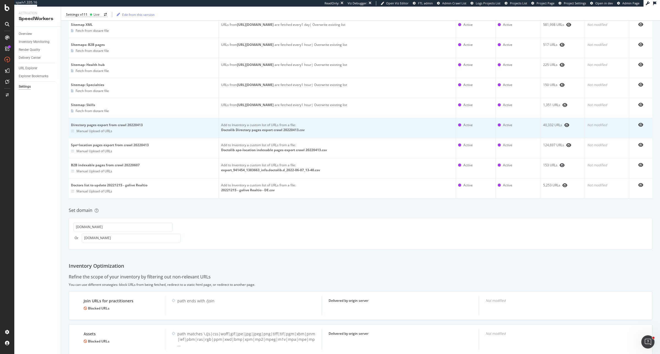
scroll to position [183, 0]
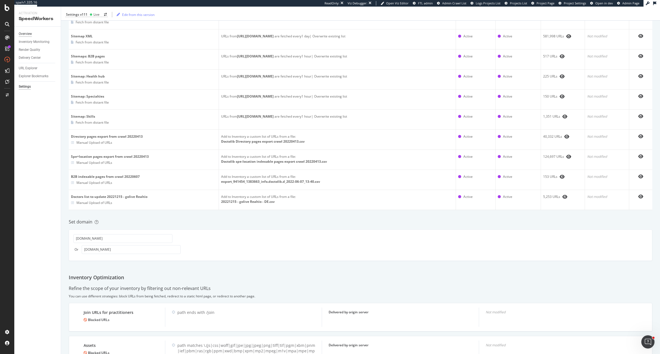
click at [31, 34] on div "Overview" at bounding box center [25, 34] width 13 height 6
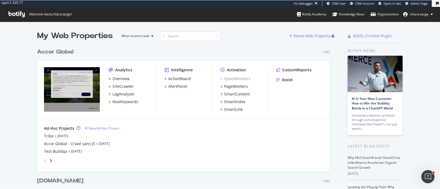
scroll to position [184, 429]
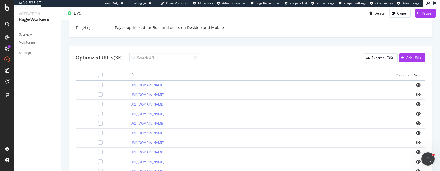
scroll to position [177, 0]
click at [416, 85] on icon "eye" at bounding box center [418, 84] width 5 height 4
click at [165, 59] on input at bounding box center [164, 57] width 70 height 10
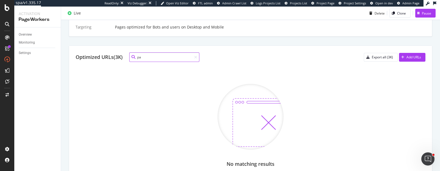
type input "p"
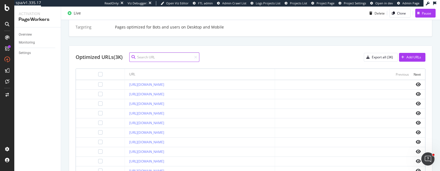
paste input "[URL][DOMAIN_NAME]"
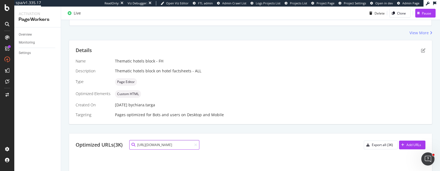
scroll to position [0, 0]
click at [137, 146] on div at bounding box center [133, 145] width 8 height 4
drag, startPoint x: 139, startPoint y: 145, endPoint x: 246, endPoint y: 149, distance: 107.0
click at [246, 149] on div "Optimized URLs (3K) [URL][DOMAIN_NAME] Export all (3K) Add URLs" at bounding box center [251, 145] width 350 height 10
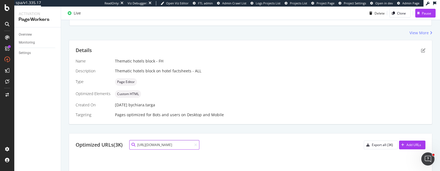
type input "h"
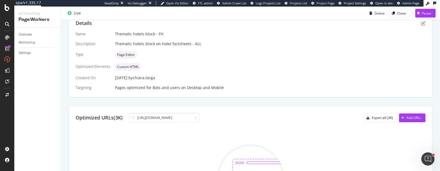
scroll to position [121, 0]
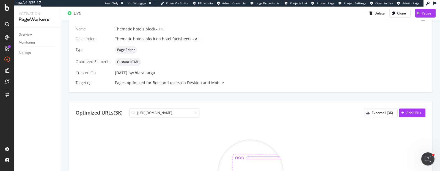
type input "[URL][DOMAIN_NAME]"
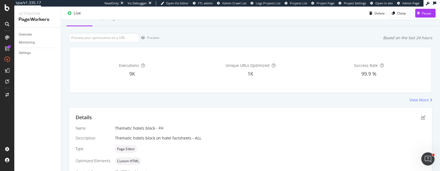
scroll to position [0, 0]
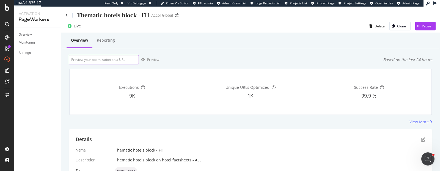
click at [99, 61] on input "url" at bounding box center [104, 60] width 70 height 10
paste input "[URL][DOMAIN_NAME]"
type input "[URL][DOMAIN_NAME]"
click at [148, 60] on div "Preview" at bounding box center [153, 59] width 12 height 5
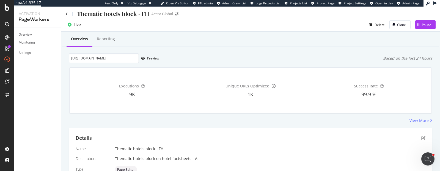
scroll to position [0, 0]
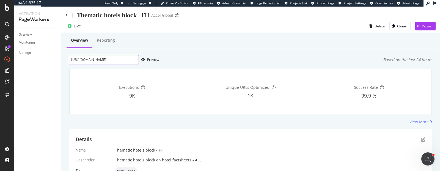
click at [131, 59] on input "[URL][DOMAIN_NAME]" at bounding box center [104, 60] width 70 height 10
paste input "[URL][DOMAIN_NAME]"
type input "[URL][DOMAIN_NAME]"
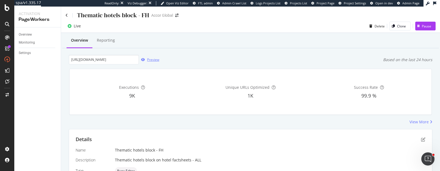
click at [150, 60] on div "Preview" at bounding box center [153, 59] width 12 height 5
click at [336, 59] on div "[URL][DOMAIN_NAME] Preview Based on the last 24 hours" at bounding box center [250, 60] width 363 height 10
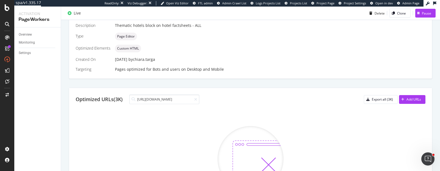
scroll to position [134, 0]
click at [146, 101] on input "[URL][DOMAIN_NAME]" at bounding box center [164, 100] width 70 height 10
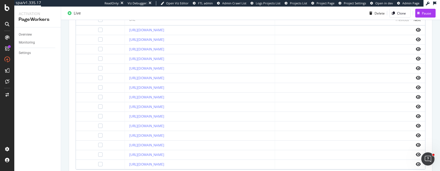
scroll to position [232, 0]
click at [416, 115] on icon "eye" at bounding box center [418, 116] width 5 height 4
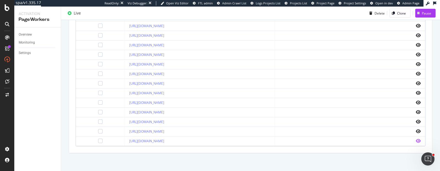
click at [416, 140] on icon "eye" at bounding box center [418, 141] width 5 height 4
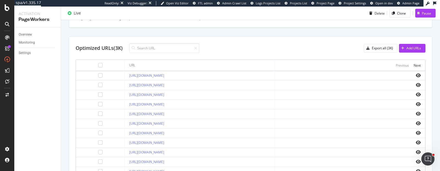
scroll to position [186, 0]
click at [413, 65] on div "Next" at bounding box center [416, 66] width 7 height 5
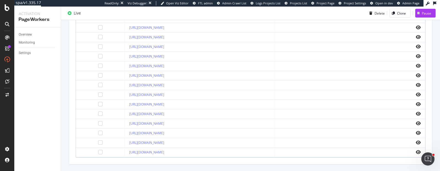
scroll to position [245, 0]
click at [416, 83] on icon "eye" at bounding box center [418, 84] width 5 height 4
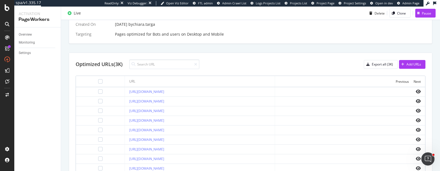
scroll to position [165, 0]
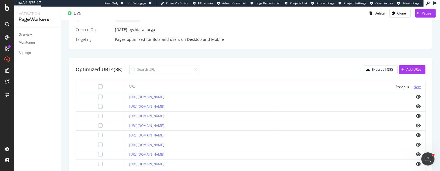
click at [413, 85] on div "Next" at bounding box center [416, 87] width 7 height 5
click at [416, 133] on icon "eye" at bounding box center [418, 135] width 5 height 4
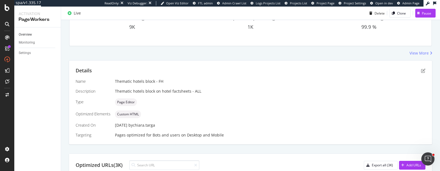
scroll to position [69, 0]
click at [31, 34] on div "Overview" at bounding box center [25, 35] width 13 height 6
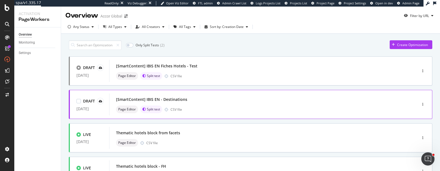
click at [211, 112] on div "Page Editor Split test CSV file" at bounding box center [255, 110] width 278 height 8
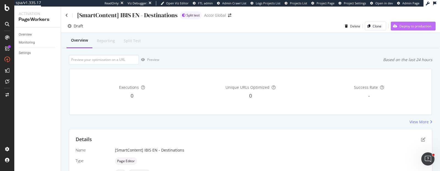
click at [408, 28] on div "Deploy to production" at bounding box center [415, 26] width 32 height 5
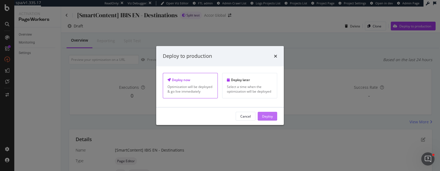
click at [267, 117] on div "Deploy" at bounding box center [267, 116] width 11 height 5
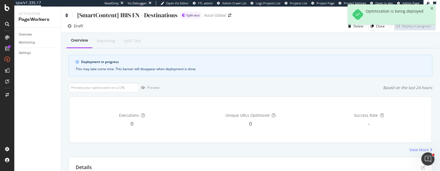
click at [66, 16] on icon at bounding box center [66, 15] width 2 height 4
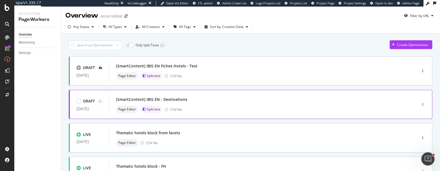
click at [231, 104] on div "[SmartContent] IBIS EN - Destinations Page Editor Split test CSV file" at bounding box center [255, 105] width 278 height 18
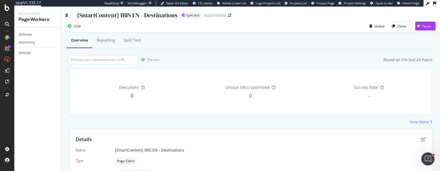
click at [66, 16] on icon at bounding box center [66, 15] width 2 height 4
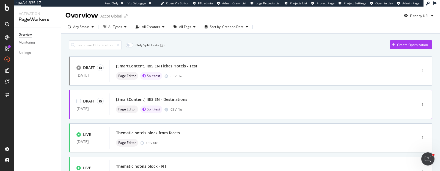
click at [205, 97] on div "[SmartContent] IBIS EN - Destinations" at bounding box center [255, 100] width 278 height 8
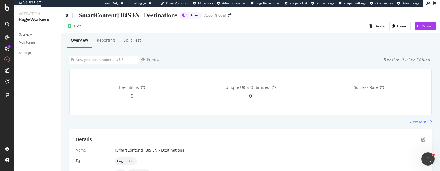
click at [67, 16] on icon at bounding box center [66, 15] width 2 height 4
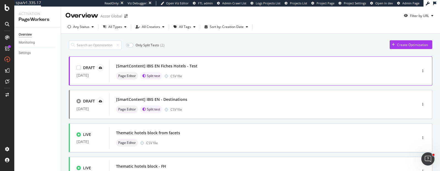
click at [218, 70] on div "[SmartContent] IBIS EN Fiches Hotels - Test Page Editor Split test CSV file" at bounding box center [255, 71] width 278 height 18
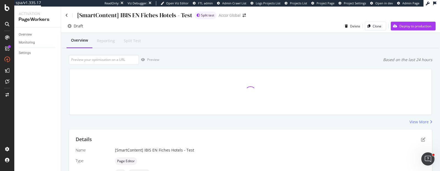
scroll to position [153, 0]
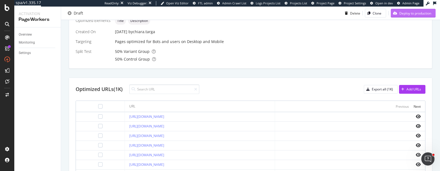
click at [400, 12] on div "Deploy to production" at bounding box center [415, 13] width 32 height 5
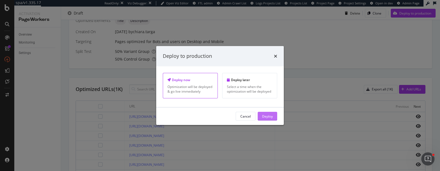
click at [272, 115] on div "Deploy" at bounding box center [267, 116] width 11 height 5
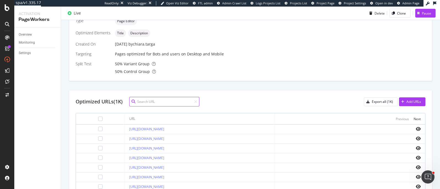
scroll to position [245, 0]
